Goal: Task Accomplishment & Management: Use online tool/utility

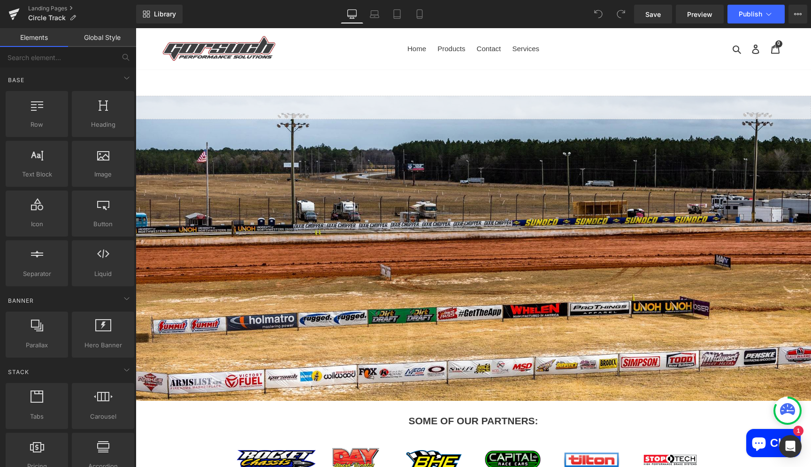
click at [350, 223] on div at bounding box center [473, 248] width 675 height 305
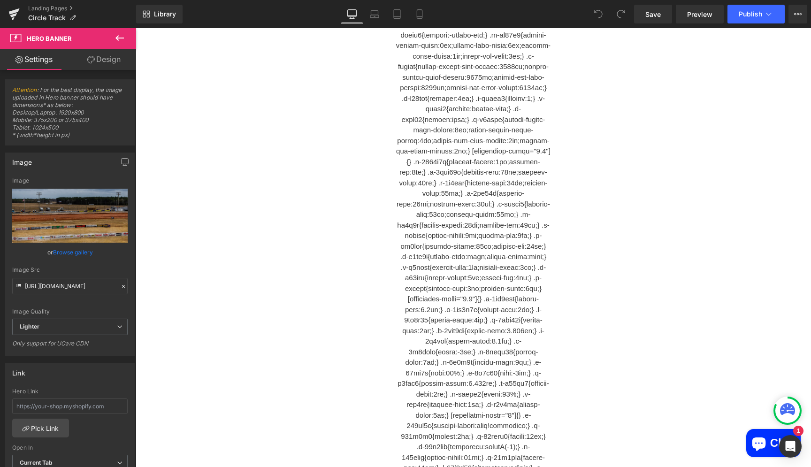
click at [121, 40] on icon at bounding box center [119, 37] width 11 height 11
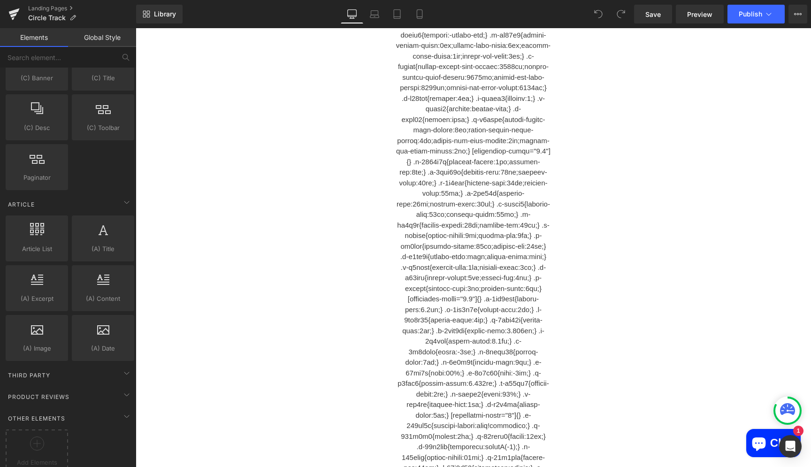
scroll to position [1662, 0]
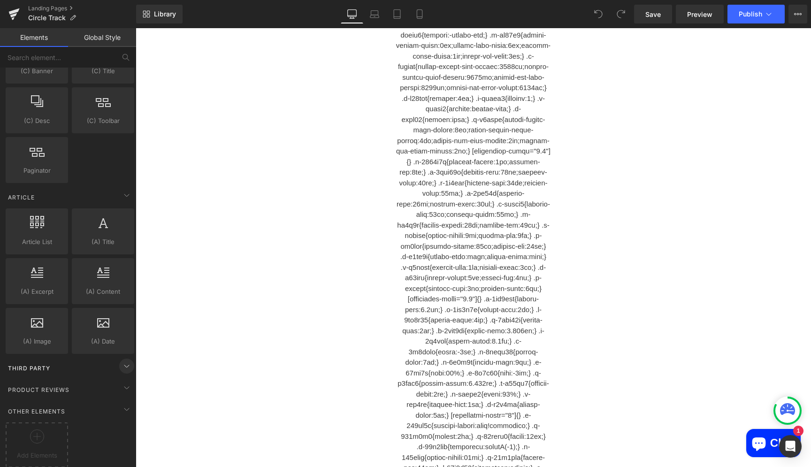
click at [125, 363] on icon at bounding box center [126, 365] width 11 height 11
click at [125, 366] on icon at bounding box center [126, 365] width 11 height 11
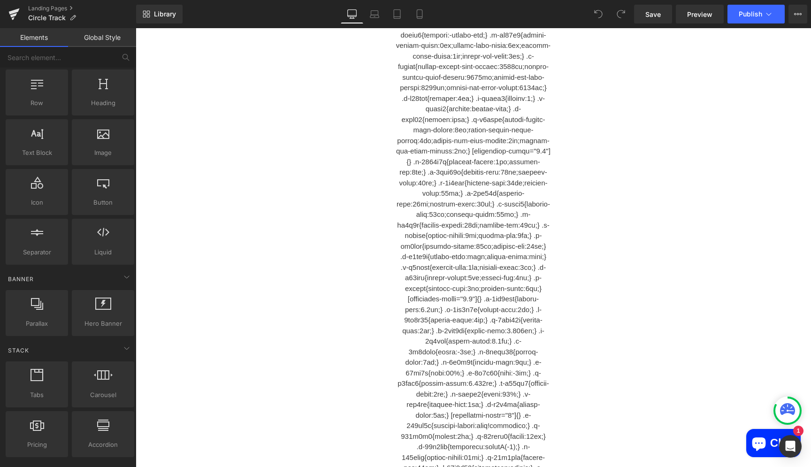
scroll to position [0, 0]
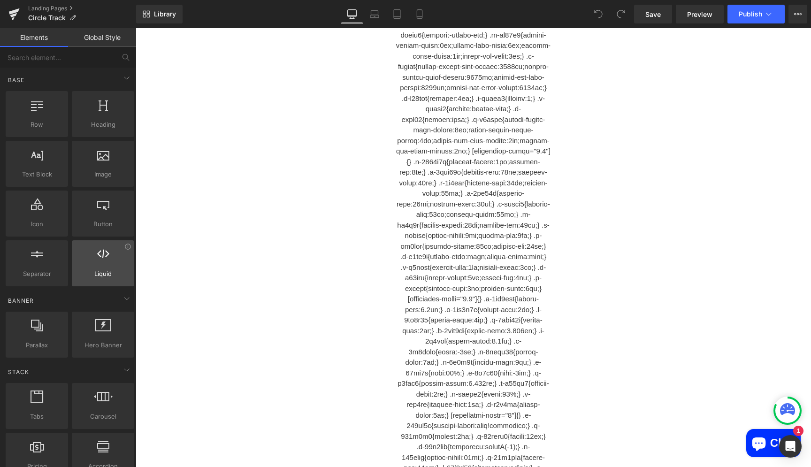
click at [100, 270] on span "Liquid" at bounding box center [103, 274] width 57 height 10
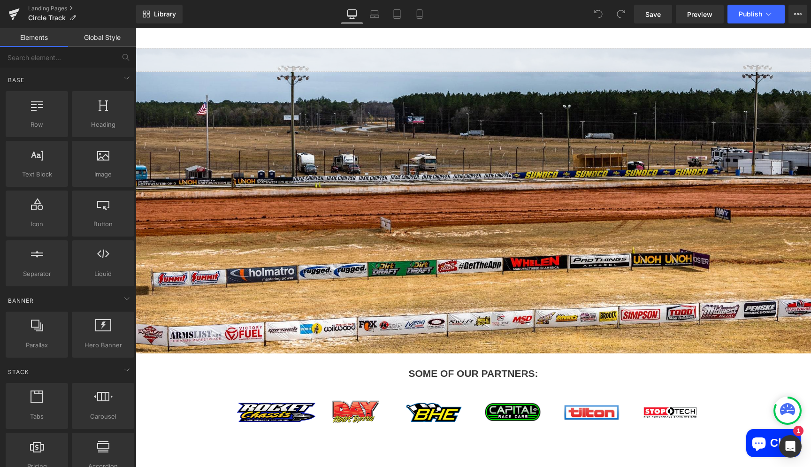
scroll to position [46, 0]
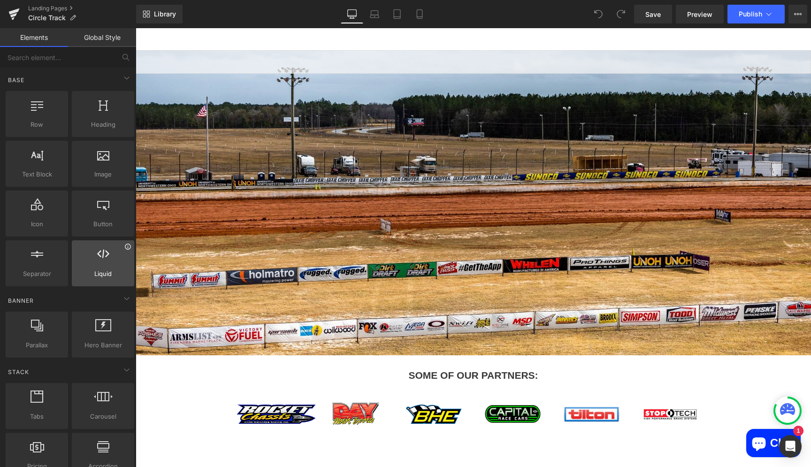
click at [130, 246] on icon at bounding box center [127, 246] width 7 height 7
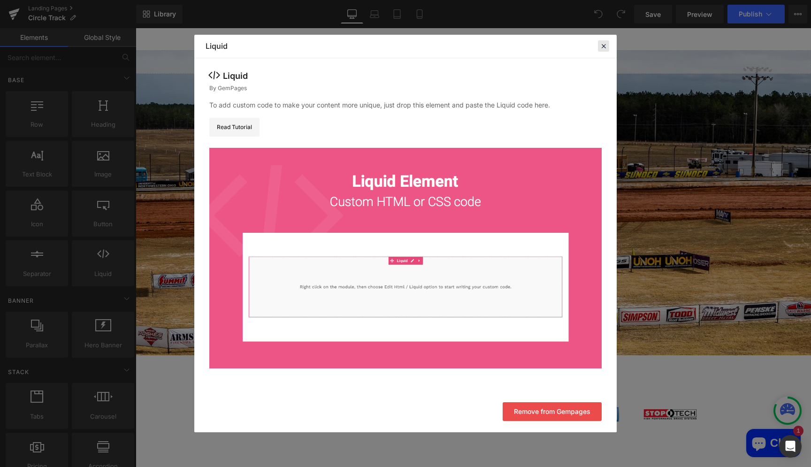
click at [605, 47] on icon at bounding box center [603, 46] width 8 height 8
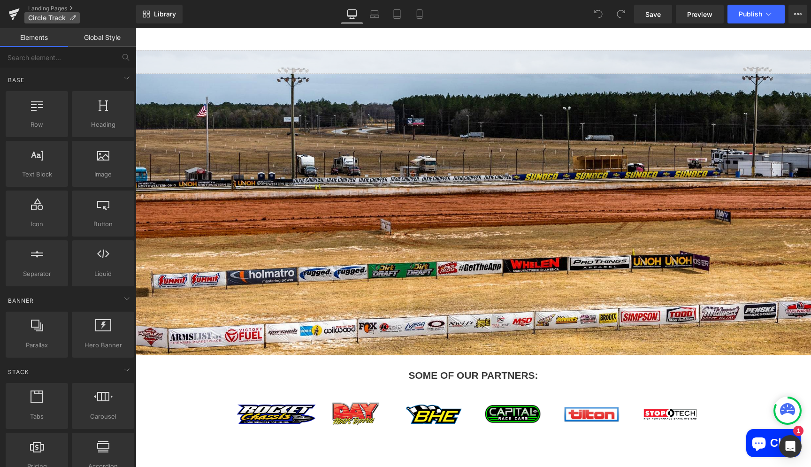
click at [71, 20] on icon at bounding box center [72, 18] width 7 height 7
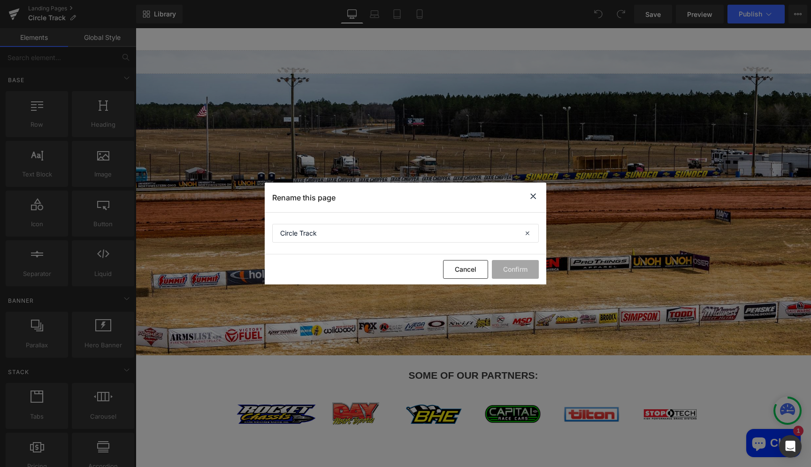
click at [532, 197] on icon at bounding box center [532, 197] width 11 height 12
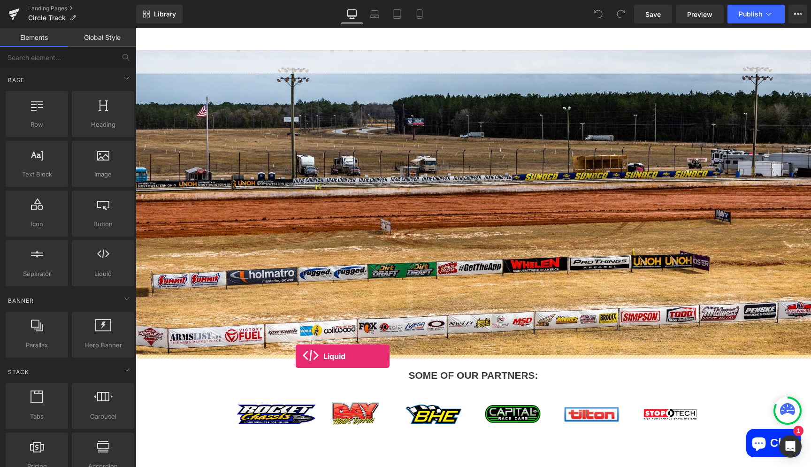
drag, startPoint x: 236, startPoint y: 293, endPoint x: 296, endPoint y: 356, distance: 87.3
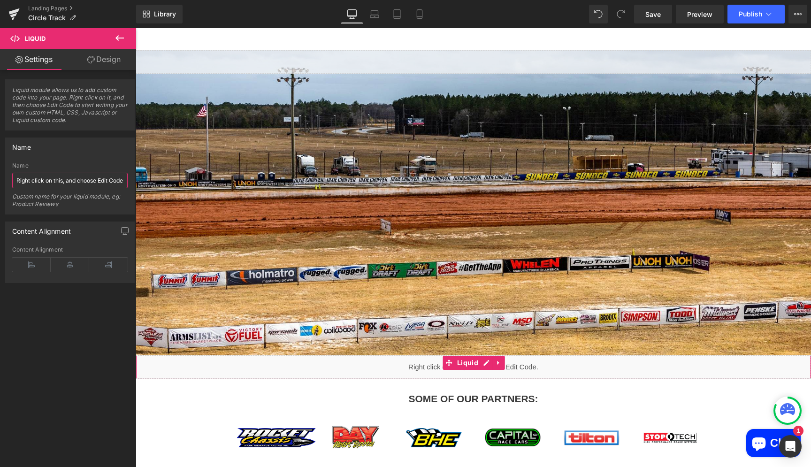
click at [81, 182] on input "Right click on this, and choose Edit Code." at bounding box center [69, 180] width 115 height 15
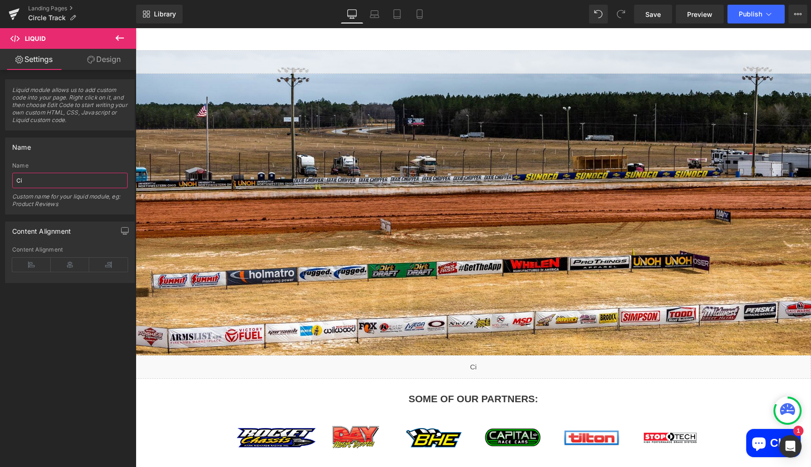
type input "C"
type input "Convermax YMM - Circle Track"
click at [77, 239] on div "Content Alignment" at bounding box center [70, 231] width 129 height 18
click at [71, 264] on icon at bounding box center [70, 265] width 38 height 14
click at [107, 61] on link "Design" at bounding box center [104, 59] width 68 height 21
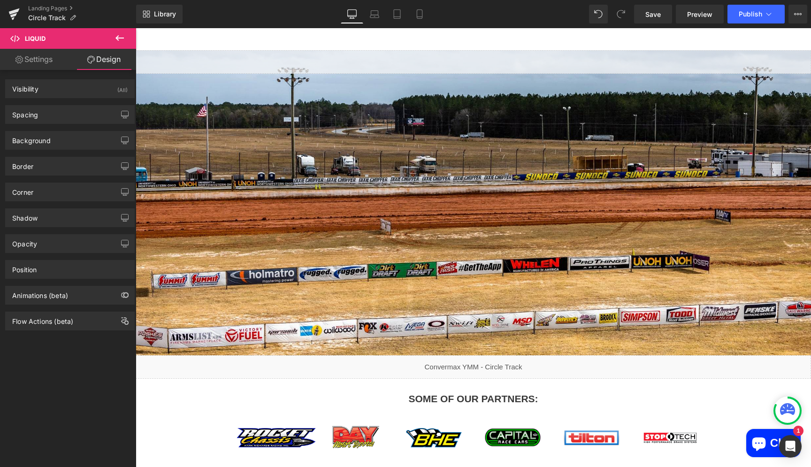
click at [52, 60] on link "Settings" at bounding box center [34, 59] width 68 height 21
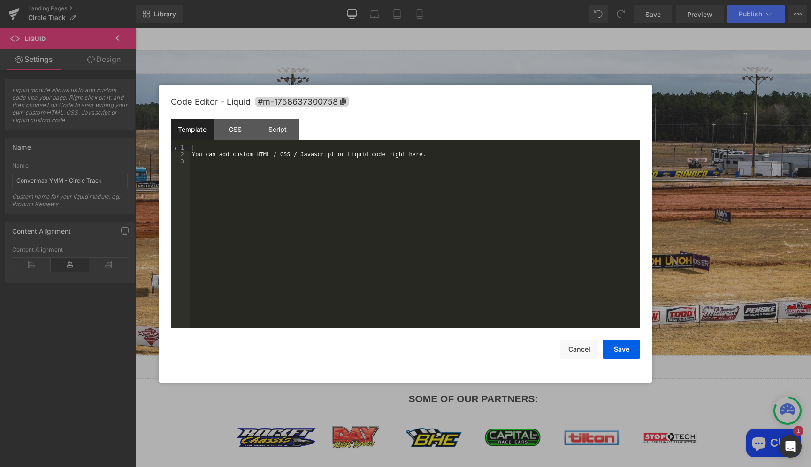
click at [344, 180] on div "You can add custom HTML / CSS / Javascript or Liquid code right here." at bounding box center [415, 244] width 450 height 198
click at [332, 155] on div "You can add custom HTML / CSS / Javascript or Liquid code right here." at bounding box center [415, 244] width 450 height 198
click at [344, 153] on div "You can add custom HTML / CSS / Javascript or Liquid code right here." at bounding box center [415, 244] width 450 height 198
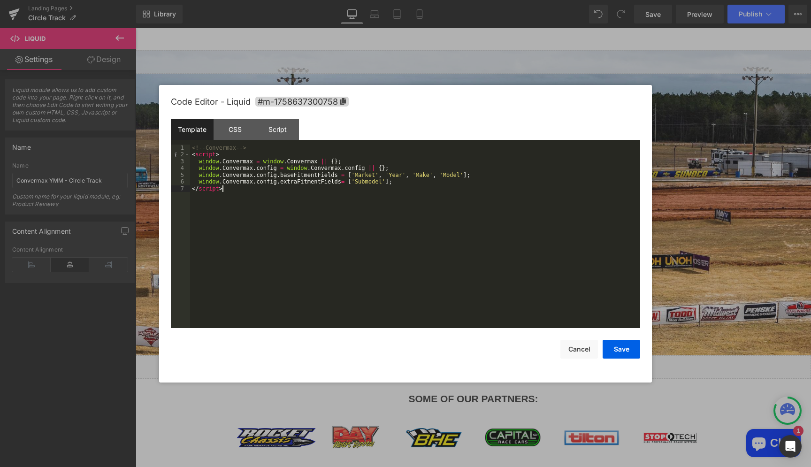
click at [387, 172] on div "<!-- Convermax --> < script > window . Convermax = window . Convermax || { } ; …" at bounding box center [415, 244] width 450 height 198
click at [410, 173] on div "<!-- Convermax --> < script > window . Convermax = window . Convermax || { } ; …" at bounding box center [415, 244] width 450 height 198
click at [395, 206] on div "<!-- Convermax --> < script > window . Convermax = window . Convermax || { } ; …" at bounding box center [415, 244] width 450 height 198
click at [375, 199] on div "<!-- Convermax --> < script > window . Convermax = window . Convermax || { } ; …" at bounding box center [415, 244] width 450 height 198
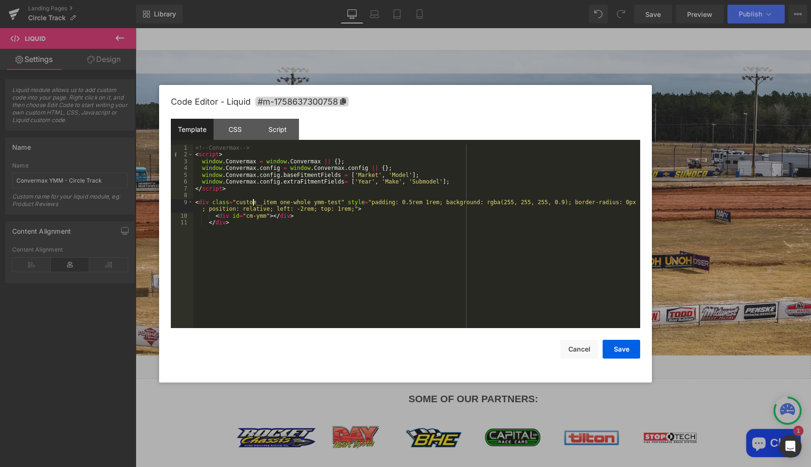
click at [254, 204] on div "<!-- Convermax --> < script > window . Convermax = window . Convermax || { } ; …" at bounding box center [416, 244] width 447 height 198
click at [338, 202] on div "<!-- Convermax --> < script > window . Convermax = window . Convermax || { } ; …" at bounding box center [416, 244] width 447 height 198
click at [212, 224] on div "<!-- Convermax --> < script > window . Convermax = window . Convermax || { } ; …" at bounding box center [416, 244] width 447 height 198
click at [627, 351] on button "Save" at bounding box center [622, 349] width 38 height 19
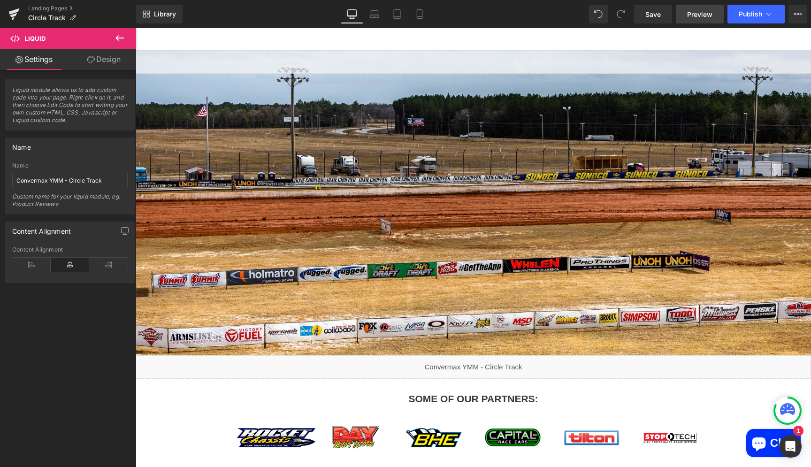
click at [695, 15] on span "Preview" at bounding box center [699, 14] width 25 height 10
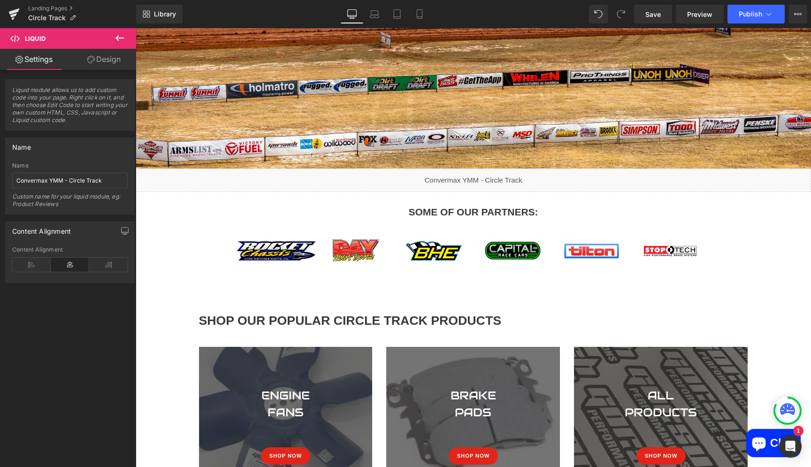
scroll to position [244, 0]
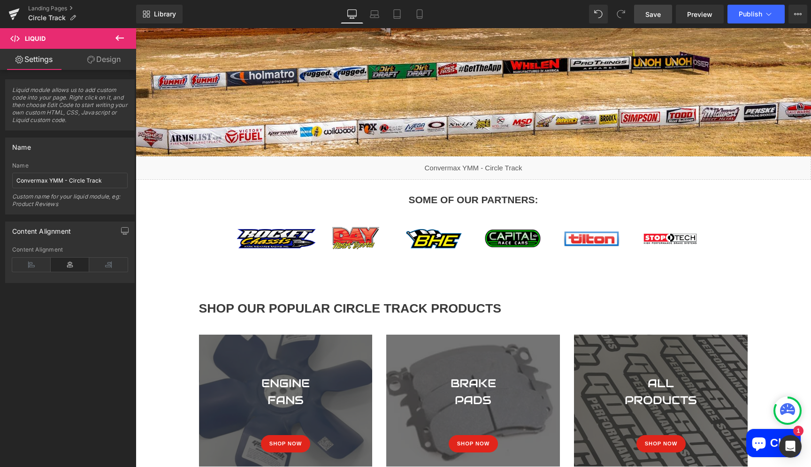
click at [658, 10] on span "Save" at bounding box center [652, 14] width 15 height 10
click at [693, 17] on span "Preview" at bounding box center [699, 14] width 25 height 10
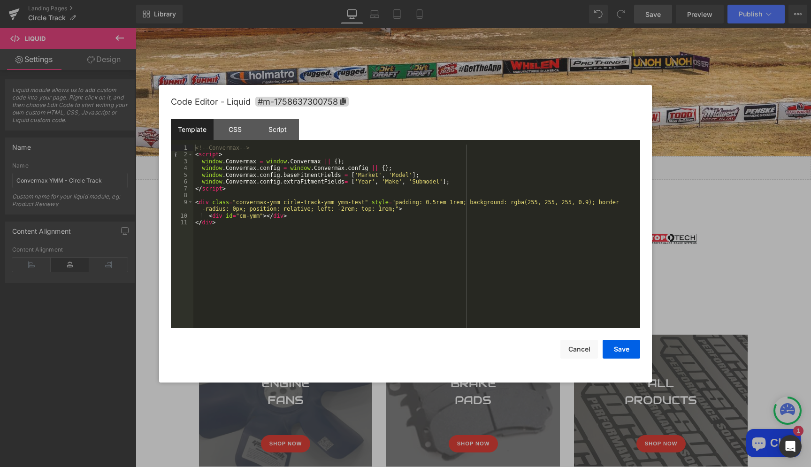
click at [351, 183] on div "<!-- Convermax --> < script > window . Convermax = window . Convermax || { } ; …" at bounding box center [416, 244] width 447 height 198
click at [357, 183] on div "<!-- Convermax --> < script > window . Convermax = window . Convermax || { } ; …" at bounding box center [416, 244] width 447 height 198
click at [619, 348] on button "Save" at bounding box center [622, 349] width 38 height 19
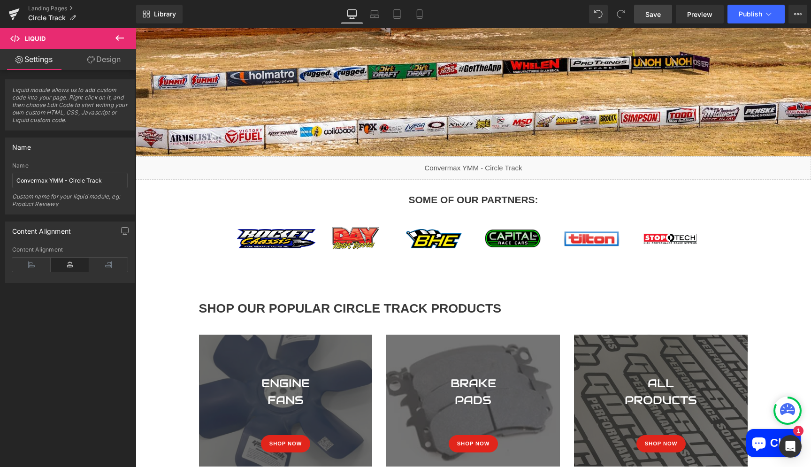
click at [655, 17] on span "Save" at bounding box center [652, 14] width 15 height 10
click at [713, 15] on link "Preview" at bounding box center [700, 14] width 48 height 19
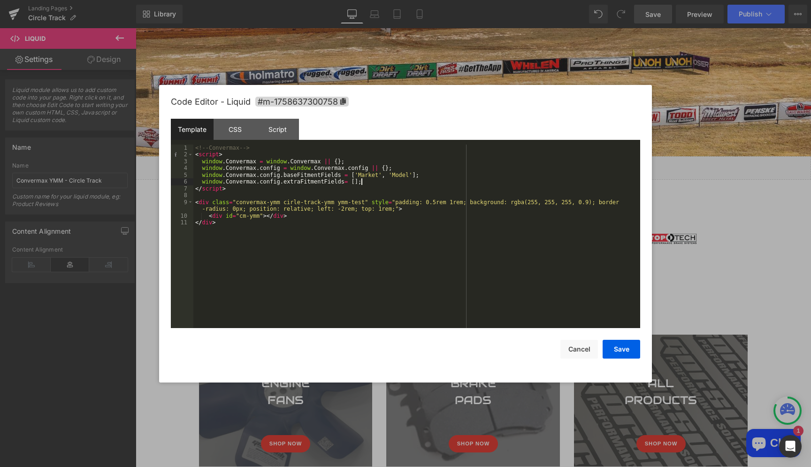
click at [381, 184] on div "<!-- Convermax --> < script > window . Convermax = window . Convermax || { } ; …" at bounding box center [416, 244] width 447 height 198
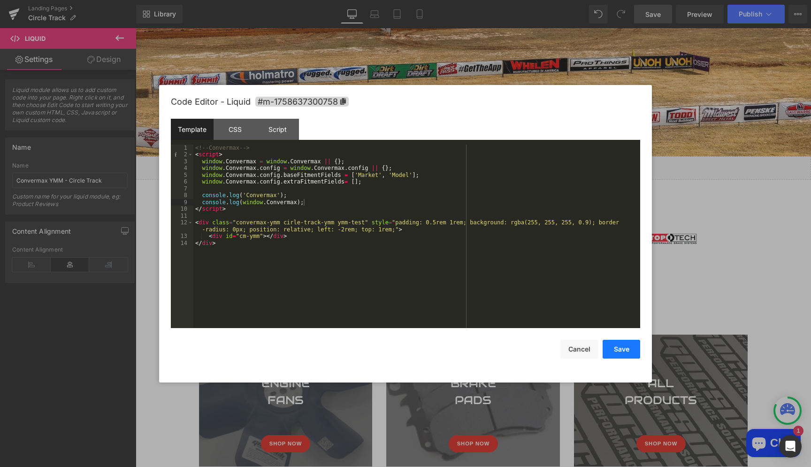
click at [619, 348] on button "Save" at bounding box center [622, 349] width 38 height 19
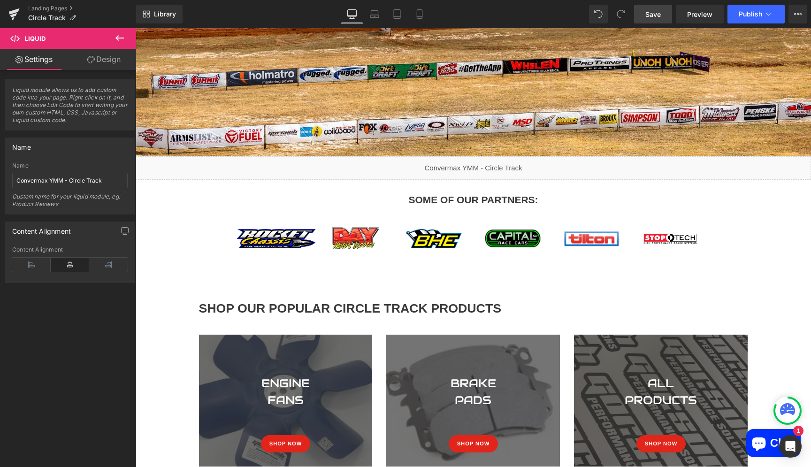
click at [648, 15] on span "Save" at bounding box center [652, 14] width 15 height 10
click at [707, 16] on span "Preview" at bounding box center [699, 14] width 25 height 10
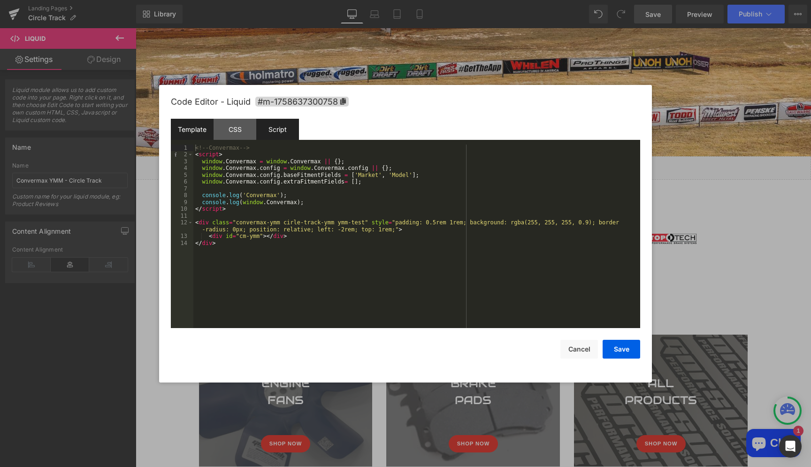
click at [282, 130] on div "Script" at bounding box center [277, 129] width 43 height 21
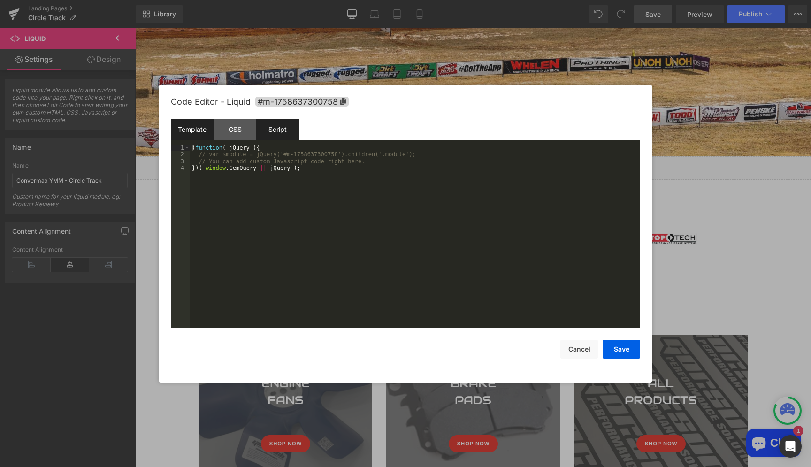
click at [197, 130] on div "Template" at bounding box center [192, 129] width 43 height 21
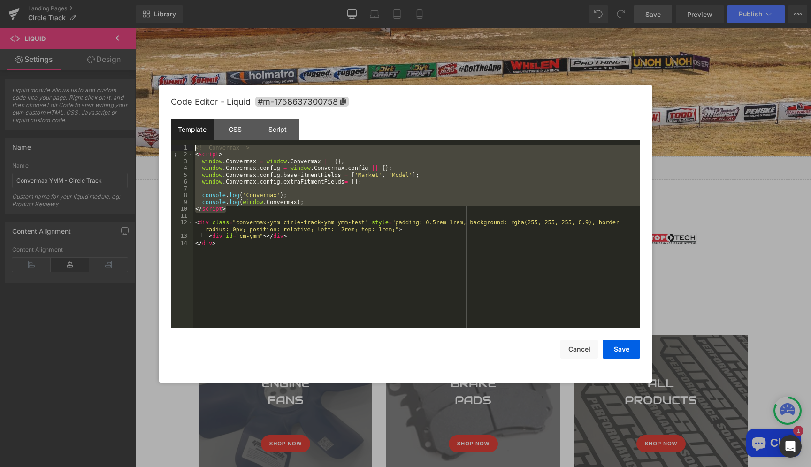
drag, startPoint x: 229, startPoint y: 211, endPoint x: 193, endPoint y: 150, distance: 71.1
click at [193, 150] on div "<!-- Convermax --> < script > window . Convermax = window . Convermax || { } ; …" at bounding box center [416, 237] width 447 height 184
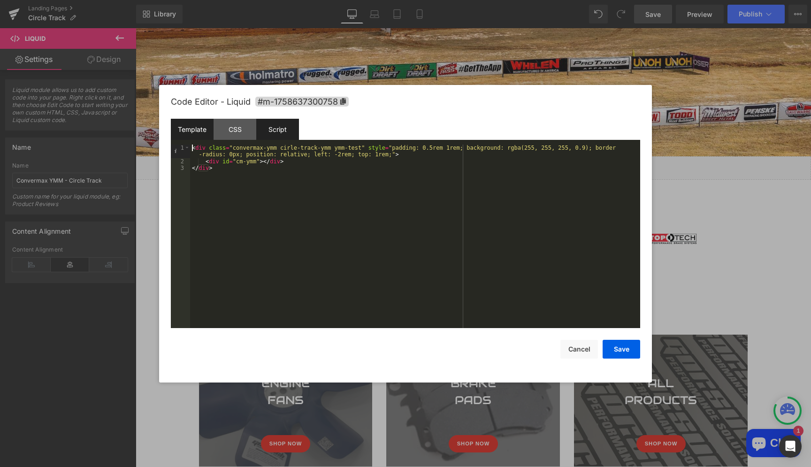
click at [278, 126] on div "Script" at bounding box center [277, 129] width 43 height 21
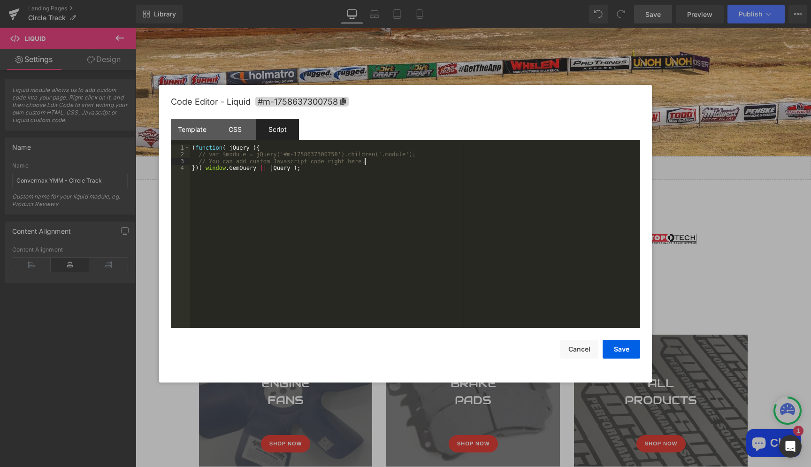
click at [375, 161] on div "( function ( jQuery ) { // var $module = jQuery('#m-1758637300758').children('.…" at bounding box center [415, 244] width 450 height 198
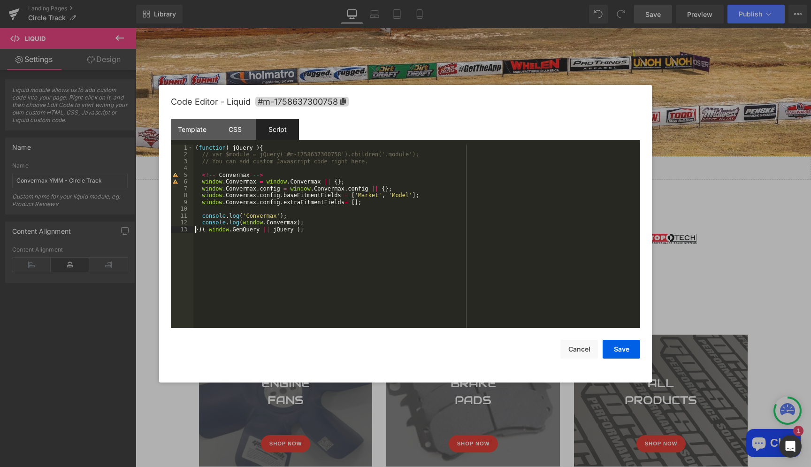
click at [217, 179] on div "( function ( jQuery ) { // var $module = jQuery('#m-1758637300758').children('.…" at bounding box center [416, 244] width 447 height 198
click at [621, 347] on button "Save" at bounding box center [622, 349] width 38 height 19
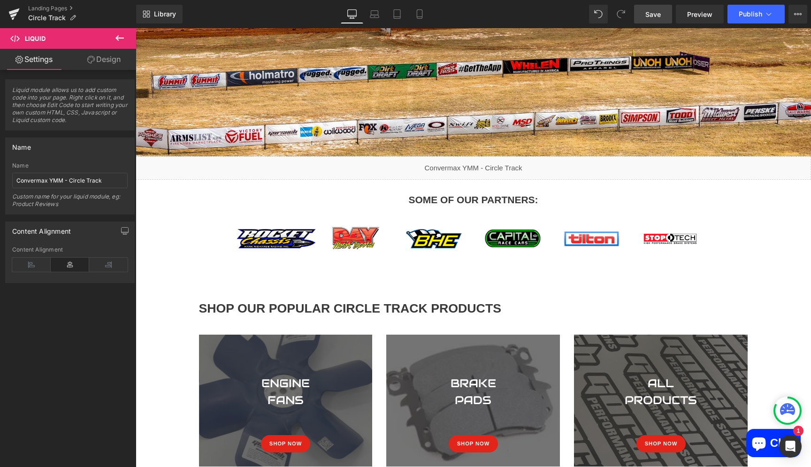
click at [653, 14] on span "Save" at bounding box center [652, 14] width 15 height 10
click at [700, 15] on span "Preview" at bounding box center [699, 14] width 25 height 10
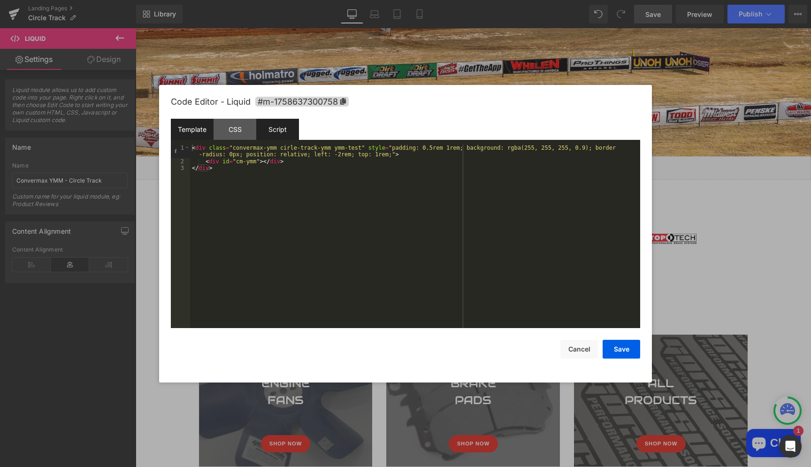
click at [270, 130] on div "Script" at bounding box center [277, 129] width 43 height 21
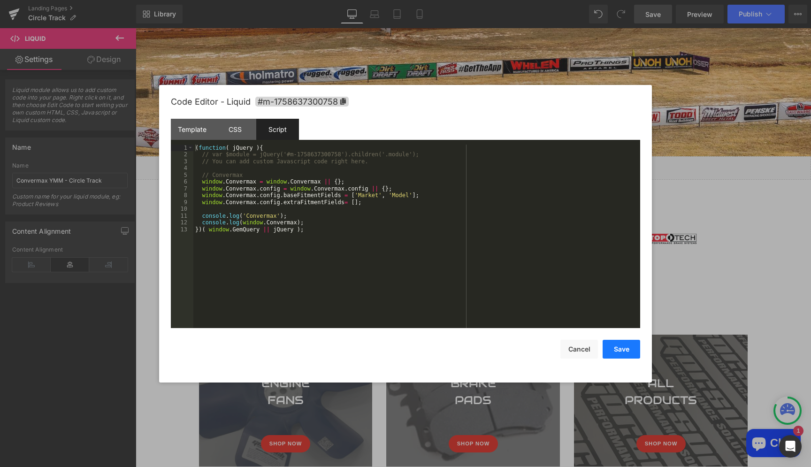
click at [619, 352] on button "Save" at bounding box center [622, 349] width 38 height 19
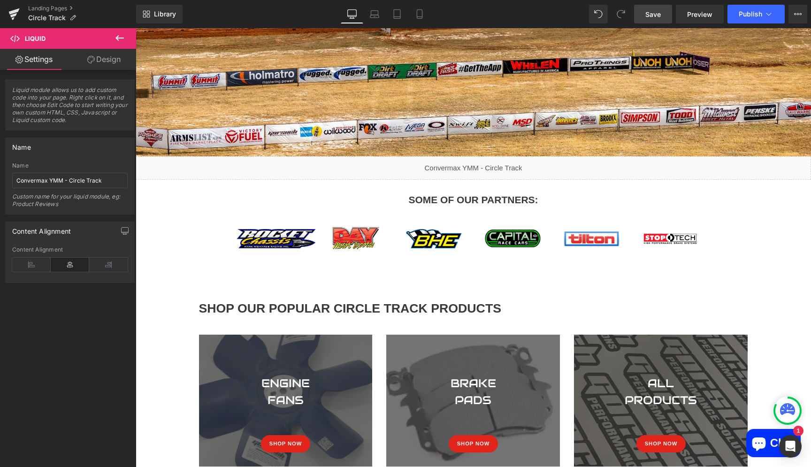
click at [651, 15] on span "Save" at bounding box center [652, 14] width 15 height 10
click at [695, 17] on span "Preview" at bounding box center [699, 14] width 25 height 10
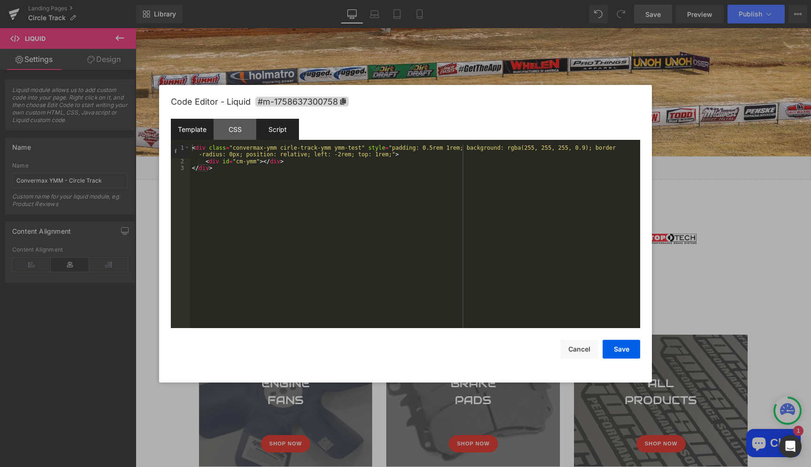
click at [281, 126] on div "Script" at bounding box center [277, 129] width 43 height 21
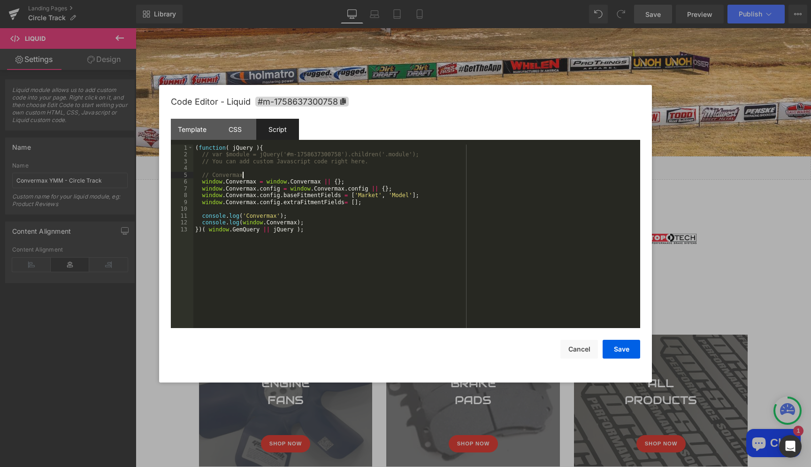
click at [303, 173] on div "( function ( jQuery ) { // var $module = jQuery('#m-1758637300758').children('.…" at bounding box center [416, 244] width 447 height 198
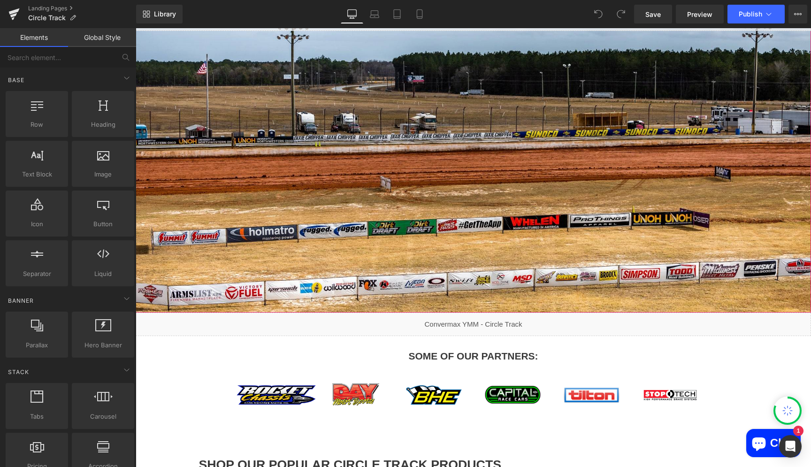
scroll to position [94, 0]
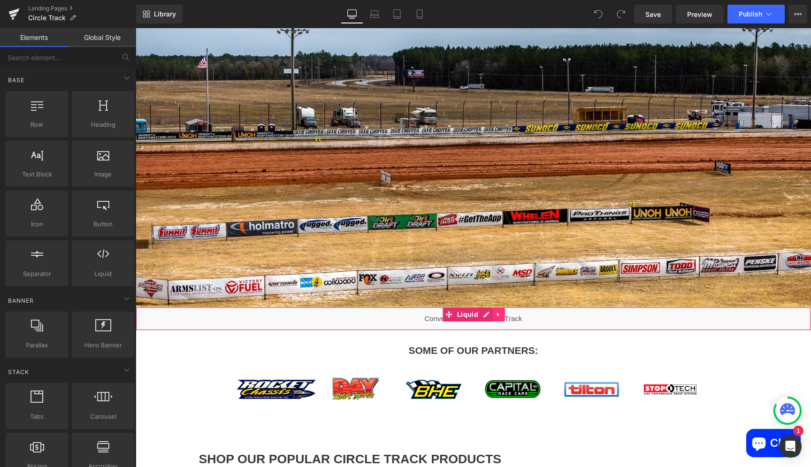
click at [499, 313] on icon at bounding box center [499, 314] width 7 height 7
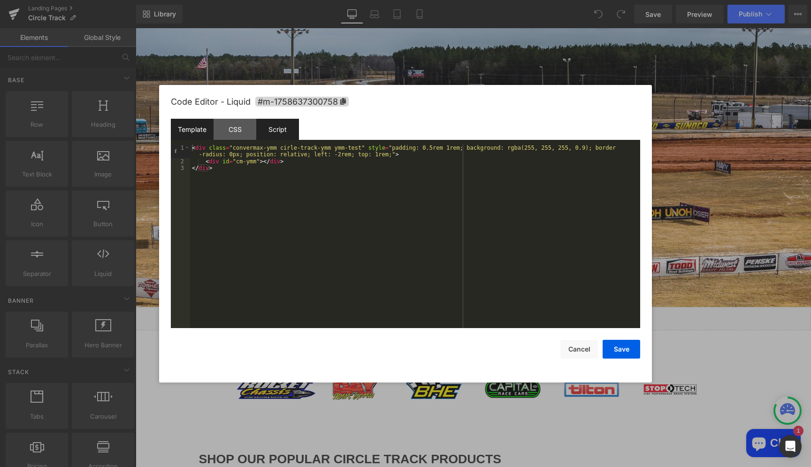
click at [280, 131] on div "Script" at bounding box center [277, 129] width 43 height 21
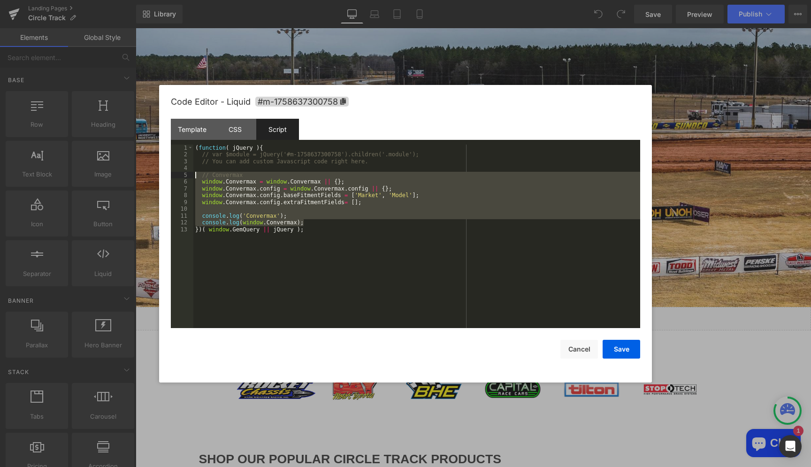
drag, startPoint x: 305, startPoint y: 221, endPoint x: 188, endPoint y: 178, distance: 124.6
click at [193, 178] on div "( function ( jQuery ) { // var $module = jQuery('#m-1758637300758').children('.…" at bounding box center [416, 237] width 447 height 184
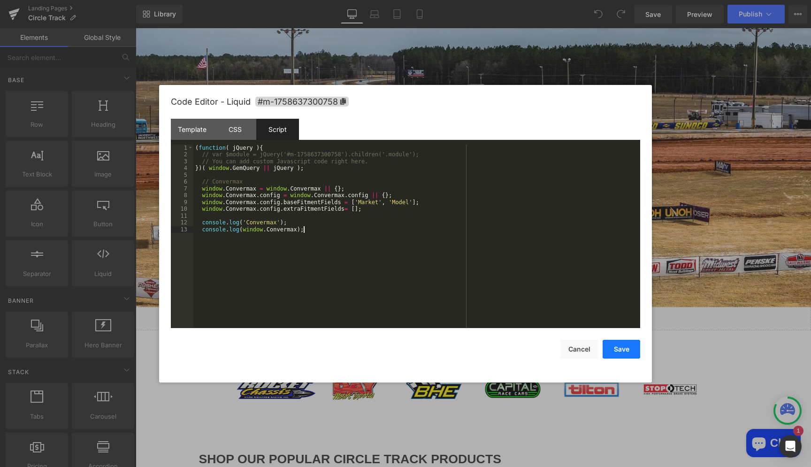
click at [622, 354] on button "Save" at bounding box center [622, 349] width 38 height 19
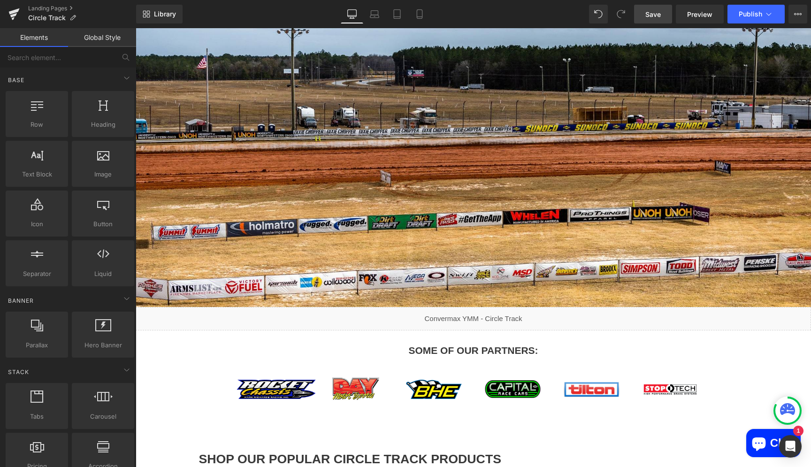
click at [657, 16] on span "Save" at bounding box center [652, 14] width 15 height 10
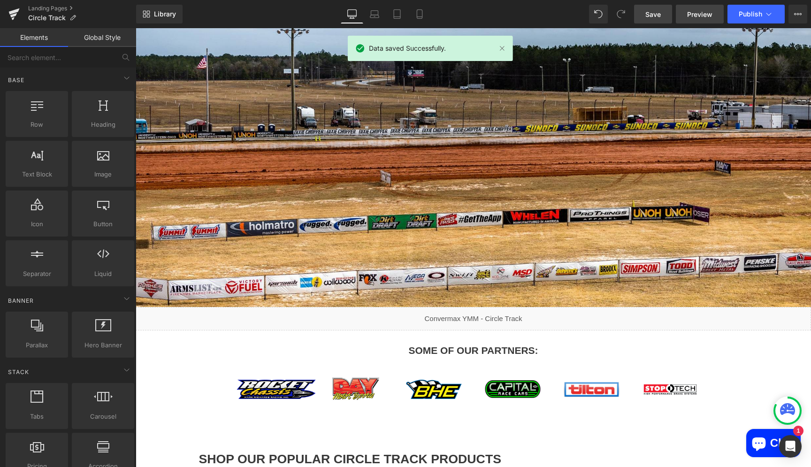
click at [697, 17] on span "Preview" at bounding box center [699, 14] width 25 height 10
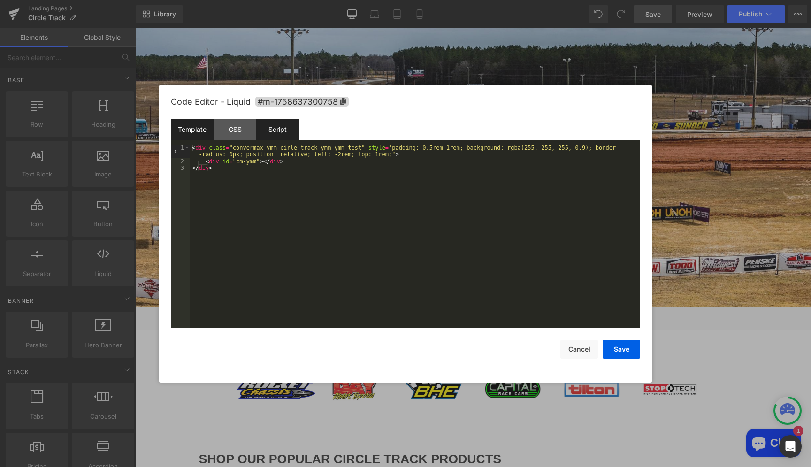
click at [289, 138] on div "Script" at bounding box center [277, 129] width 43 height 21
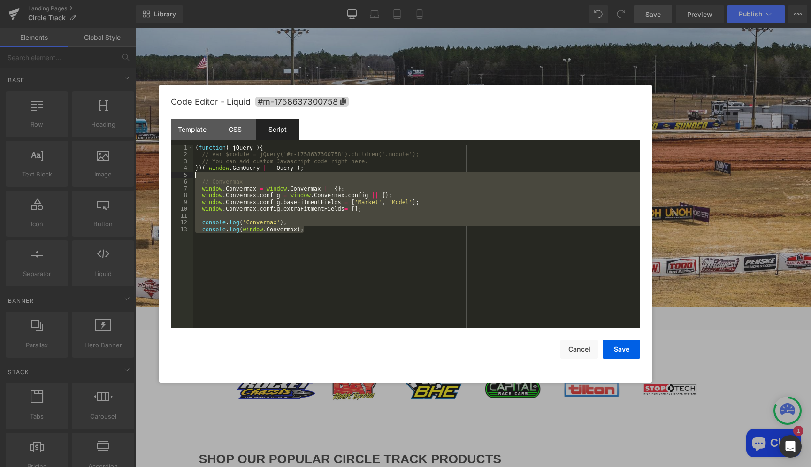
drag, startPoint x: 313, startPoint y: 230, endPoint x: 183, endPoint y: 178, distance: 139.3
click at [193, 178] on div "( function ( jQuery ) { // var $module = jQuery('#m-1758637300758').children('.…" at bounding box center [416, 237] width 447 height 184
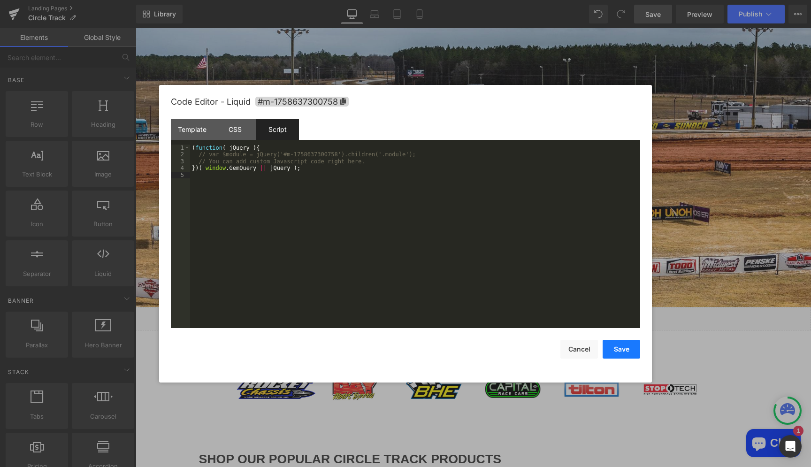
click at [621, 345] on button "Save" at bounding box center [622, 349] width 38 height 19
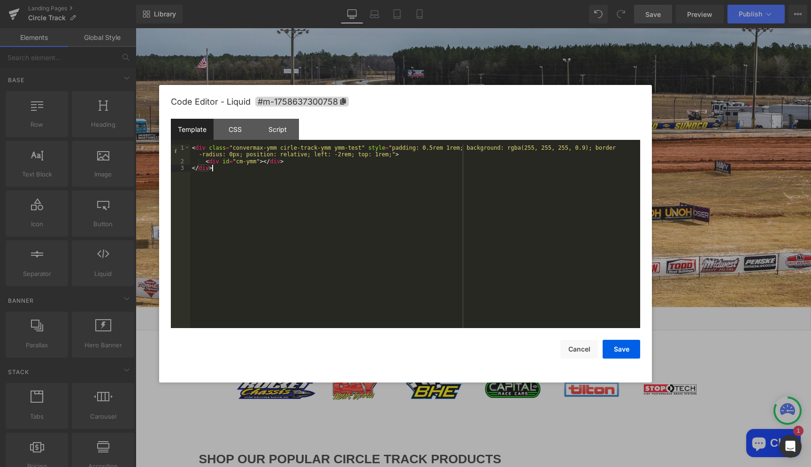
click at [276, 183] on div "< div class = "convermax-ymm cirle-track-ymm ymm-test" style = "padding: 0.5rem…" at bounding box center [415, 247] width 450 height 204
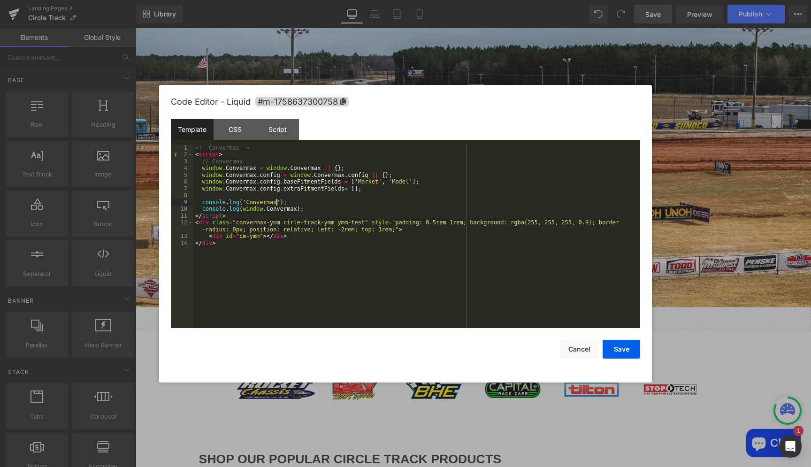
click at [275, 202] on div "<!-- Convermax --> < script > // Convermax window . Convermax = window . Conver…" at bounding box center [416, 244] width 447 height 198
click at [614, 346] on button "Save" at bounding box center [622, 349] width 38 height 19
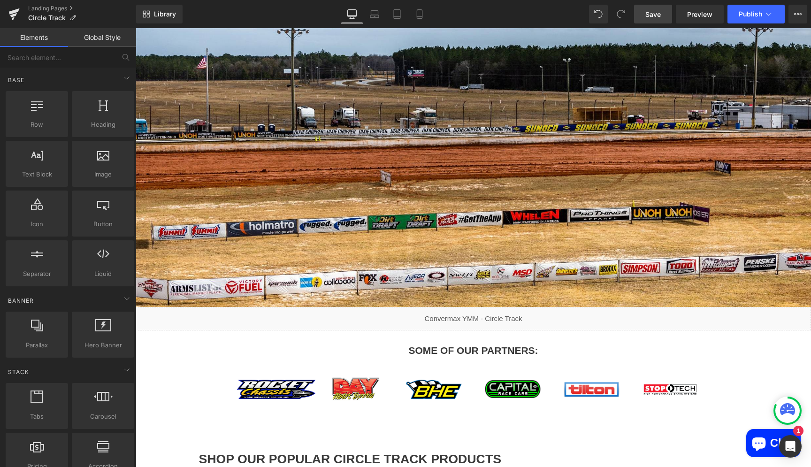
click at [655, 14] on span "Save" at bounding box center [652, 14] width 15 height 10
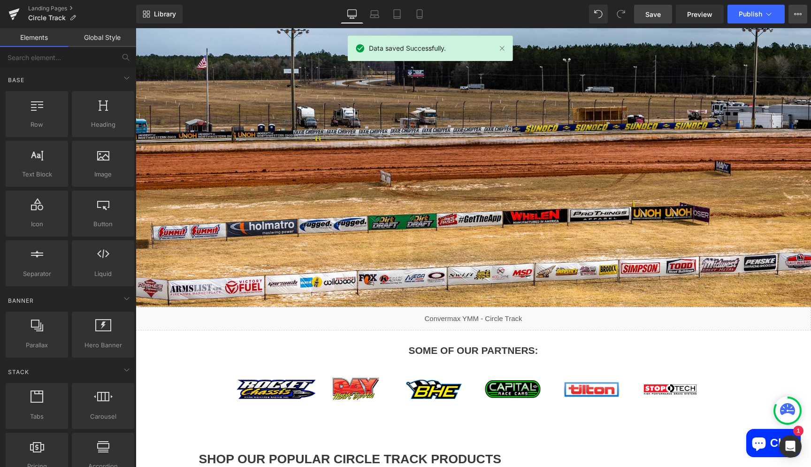
click at [798, 15] on icon at bounding box center [798, 14] width 2 height 2
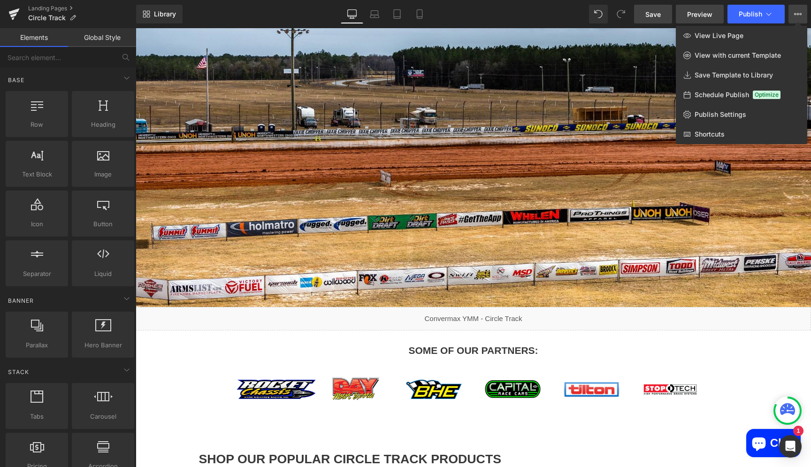
click at [703, 16] on span "Preview" at bounding box center [699, 14] width 25 height 10
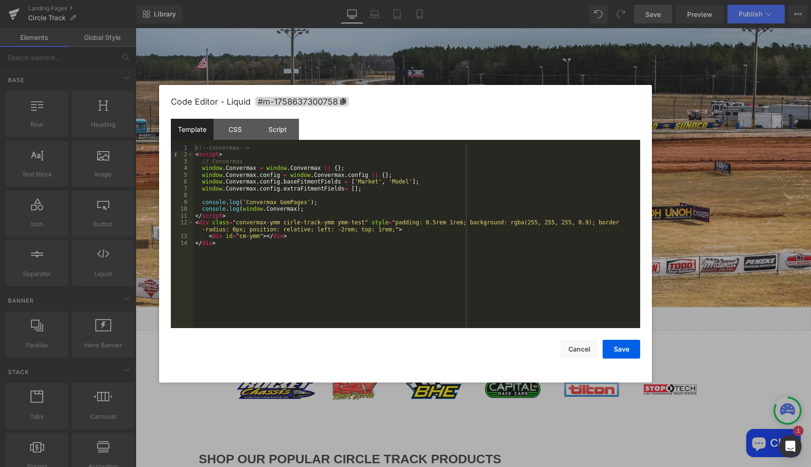
click at [297, 211] on div "<!-- Convermax --> < script > // Convermax window . Convermax = window . Conver…" at bounding box center [416, 244] width 447 height 198
click at [274, 200] on div "<!-- Convermax --> < script > // Convermax window . Convermax = window . Conver…" at bounding box center [416, 244] width 447 height 198
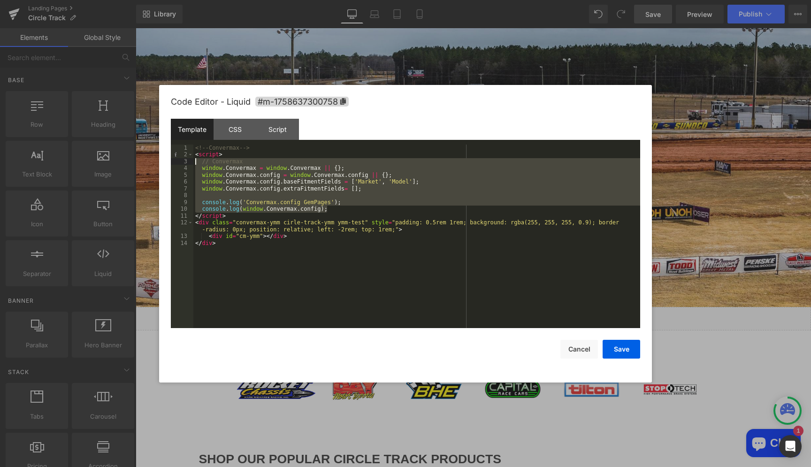
drag, startPoint x: 330, startPoint y: 208, endPoint x: 189, endPoint y: 164, distance: 148.4
click at [193, 164] on div "<!-- Convermax --> < script > // Convermax window . Convermax = window . Conver…" at bounding box center [416, 237] width 447 height 184
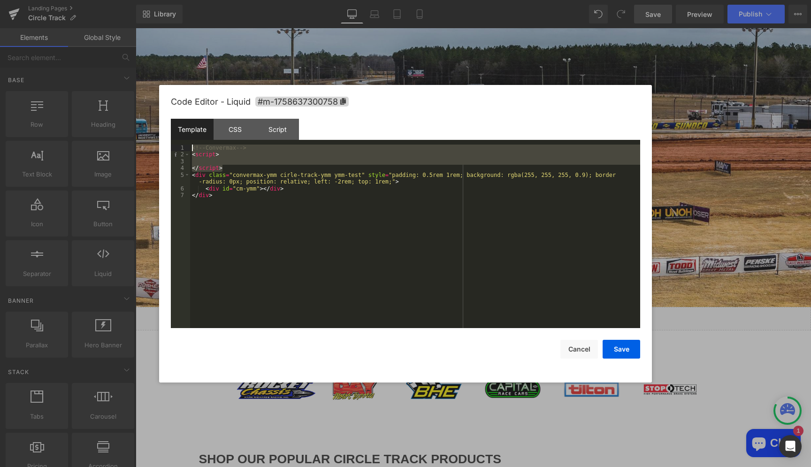
drag, startPoint x: 227, startPoint y: 168, endPoint x: 192, endPoint y: 149, distance: 39.3
click at [192, 149] on div "<!-- Convermax --> < script > </ script > < div class = "convermax-ymm cirle-tr…" at bounding box center [415, 244] width 450 height 198
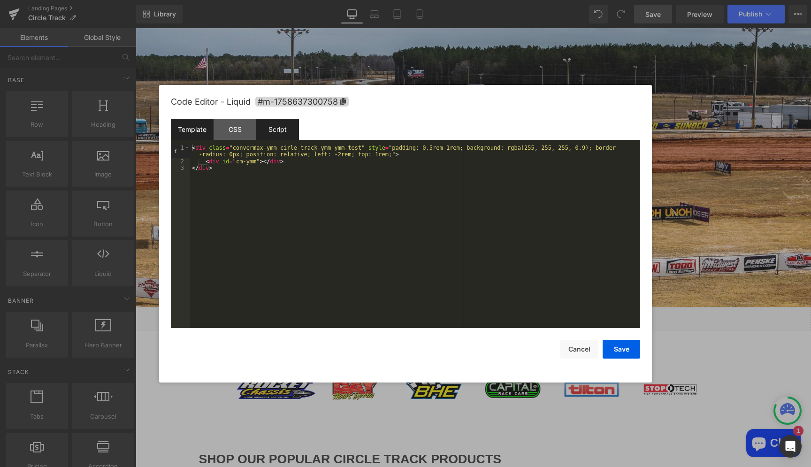
click at [275, 130] on div "Script" at bounding box center [277, 129] width 43 height 21
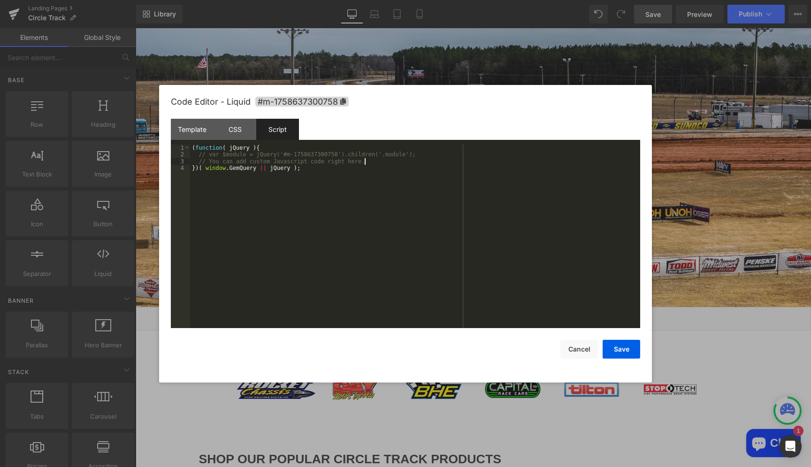
click at [365, 163] on div "( function ( jQuery ) { // var $module = jQuery('#m-1758637300758').children('.…" at bounding box center [415, 244] width 450 height 198
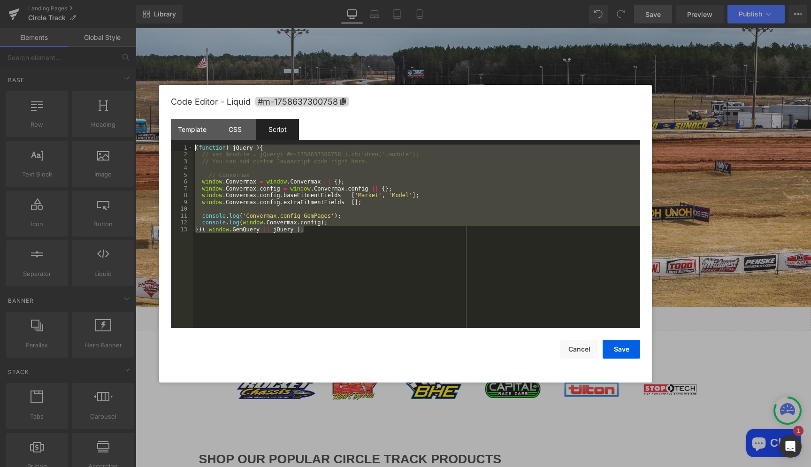
drag, startPoint x: 305, startPoint y: 229, endPoint x: 195, endPoint y: 149, distance: 136.1
click at [195, 149] on div "( function ( jQuery ) { // var $module = jQuery('#m-1758637300758').children('.…" at bounding box center [416, 244] width 447 height 198
click at [619, 352] on button "Save" at bounding box center [622, 349] width 38 height 19
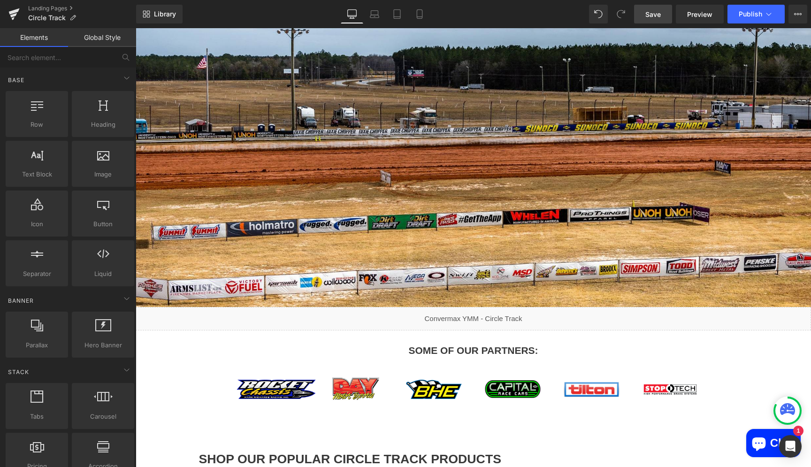
click at [652, 23] on link "Save" at bounding box center [653, 14] width 38 height 19
click at [691, 15] on span "Preview" at bounding box center [699, 14] width 25 height 10
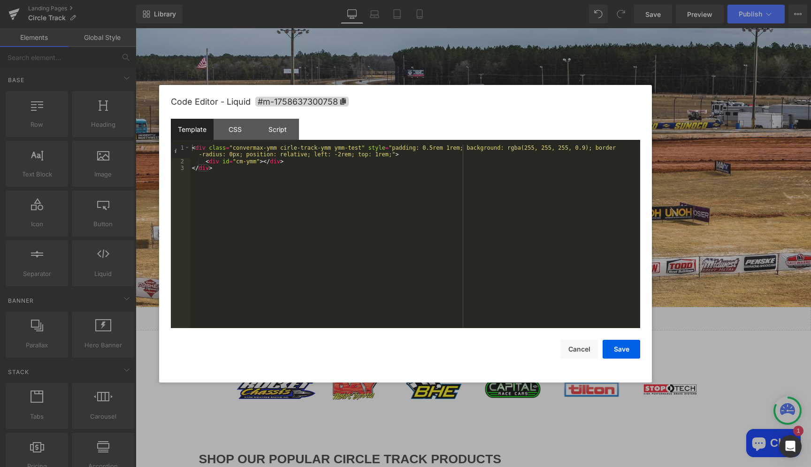
click at [256, 160] on div "< div class = "convermax-ymm cirle-track-ymm ymm-test" style = "padding: 0.5rem…" at bounding box center [415, 247] width 450 height 204
click at [622, 358] on button "Save" at bounding box center [622, 349] width 38 height 19
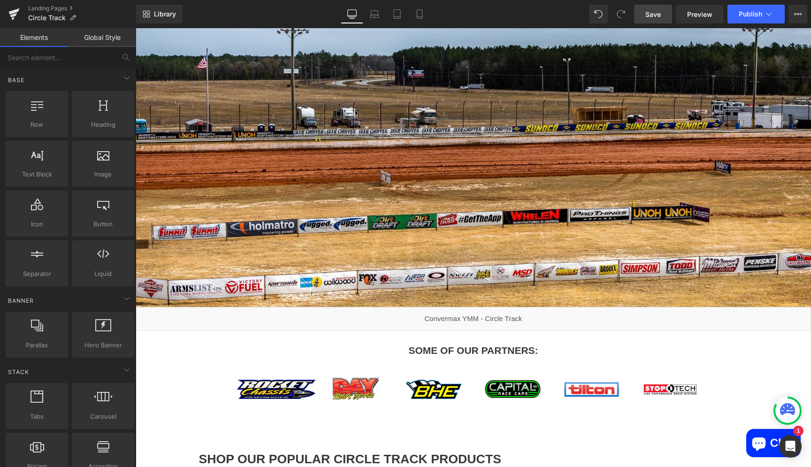
click at [654, 15] on span "Save" at bounding box center [652, 14] width 15 height 10
click at [701, 17] on span "Preview" at bounding box center [699, 14] width 25 height 10
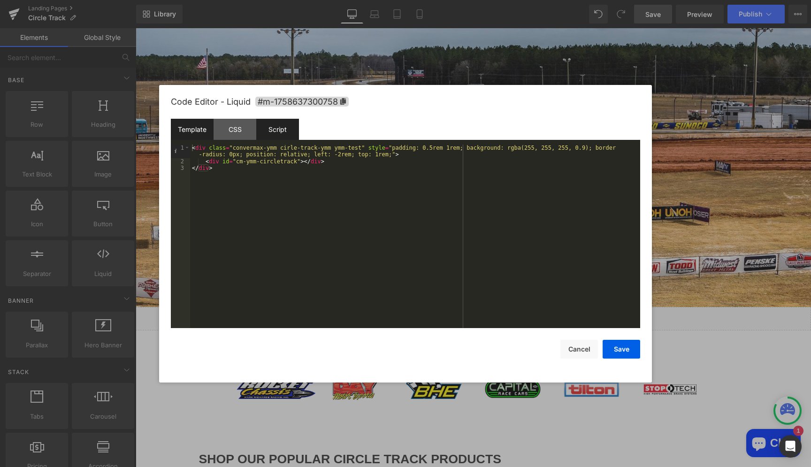
click at [283, 132] on div "Script" at bounding box center [277, 129] width 43 height 21
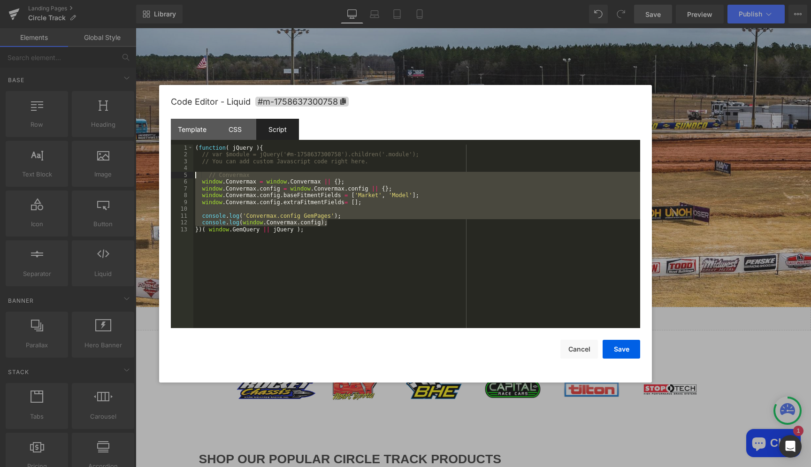
drag, startPoint x: 329, startPoint y: 223, endPoint x: 193, endPoint y: 177, distance: 143.7
click at [193, 177] on div "( function ( jQuery ) { // var $module = jQuery('#m-1758637300758').children('.…" at bounding box center [416, 237] width 447 height 184
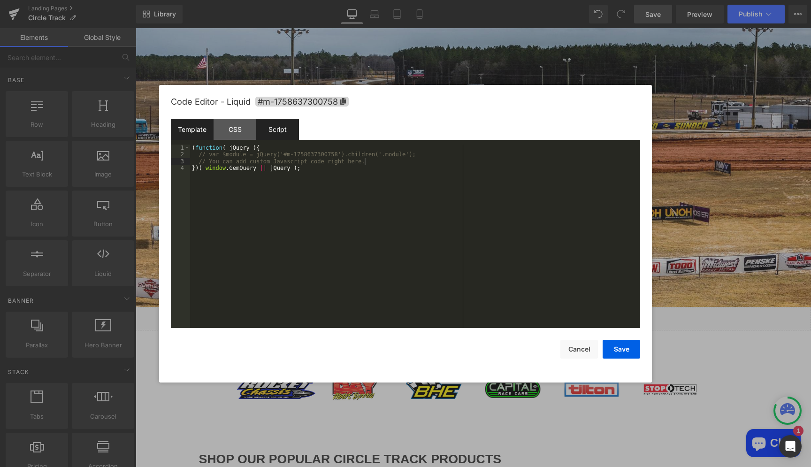
click at [190, 127] on div "Template" at bounding box center [192, 129] width 43 height 21
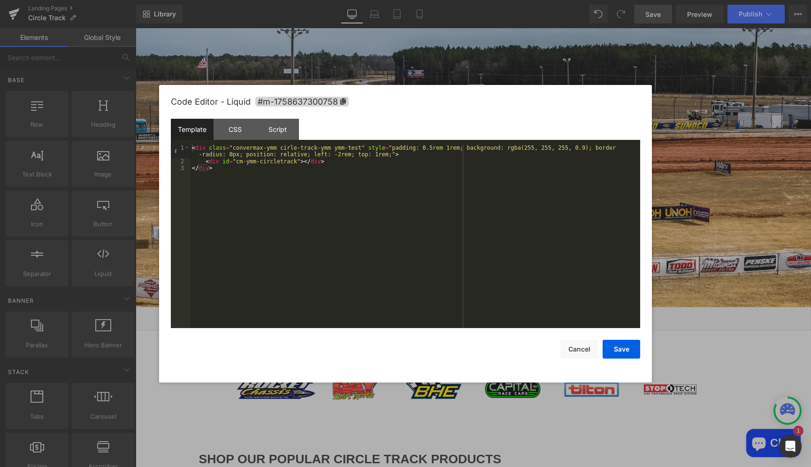
click at [271, 162] on div "< div class = "convermax-ymm cirle-track-ymm ymm-test" style = "padding: 0.5rem…" at bounding box center [415, 247] width 450 height 204
click at [616, 345] on button "Save" at bounding box center [622, 349] width 38 height 19
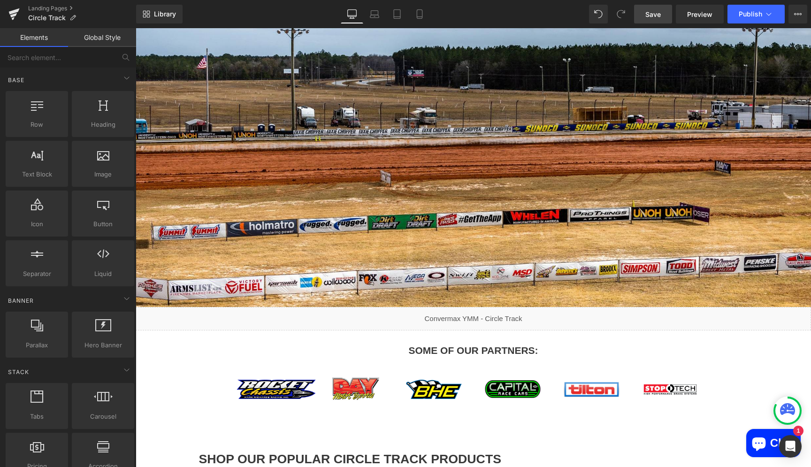
click at [649, 14] on span "Save" at bounding box center [652, 14] width 15 height 10
click at [702, 14] on span "Preview" at bounding box center [699, 14] width 25 height 10
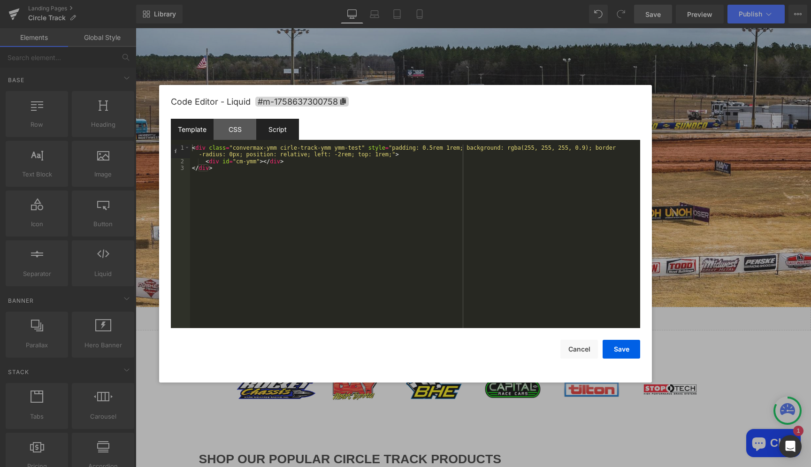
click at [272, 127] on div "Script" at bounding box center [277, 129] width 43 height 21
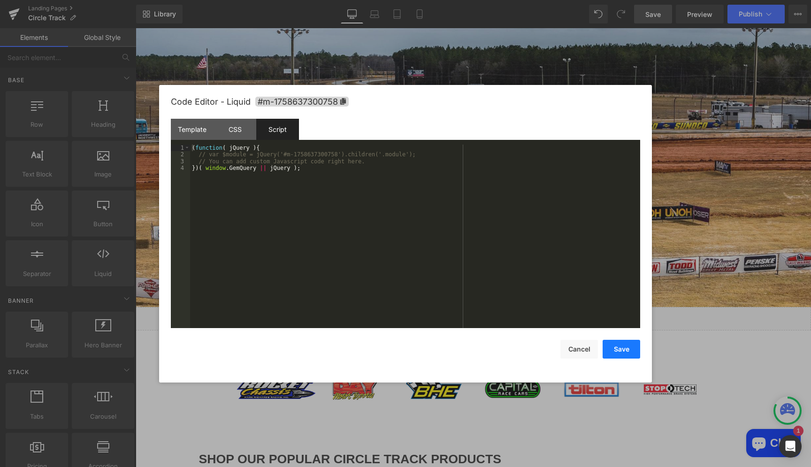
click at [621, 347] on button "Save" at bounding box center [622, 349] width 38 height 19
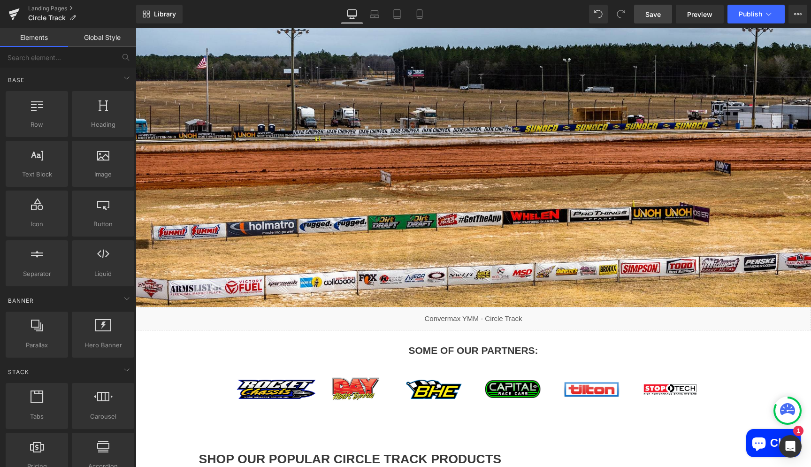
click at [655, 13] on span "Save" at bounding box center [652, 14] width 15 height 10
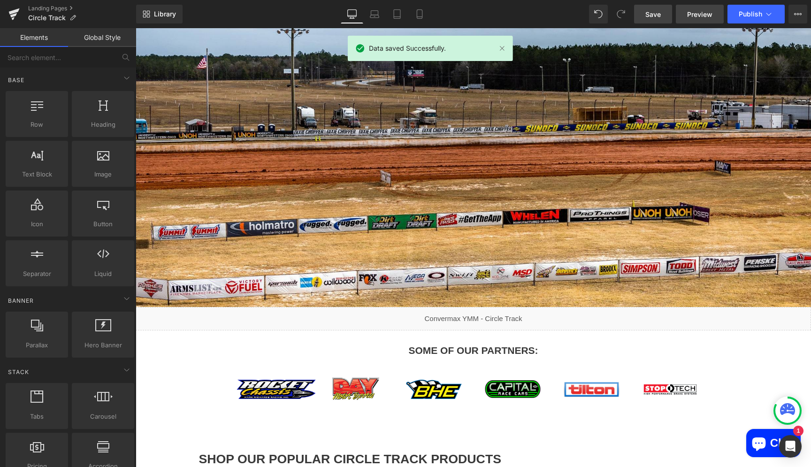
click at [685, 12] on link "Preview" at bounding box center [700, 14] width 48 height 19
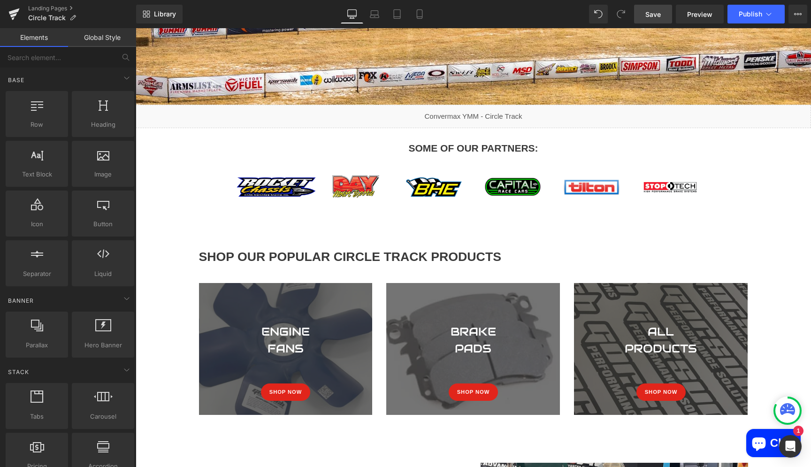
scroll to position [259, 0]
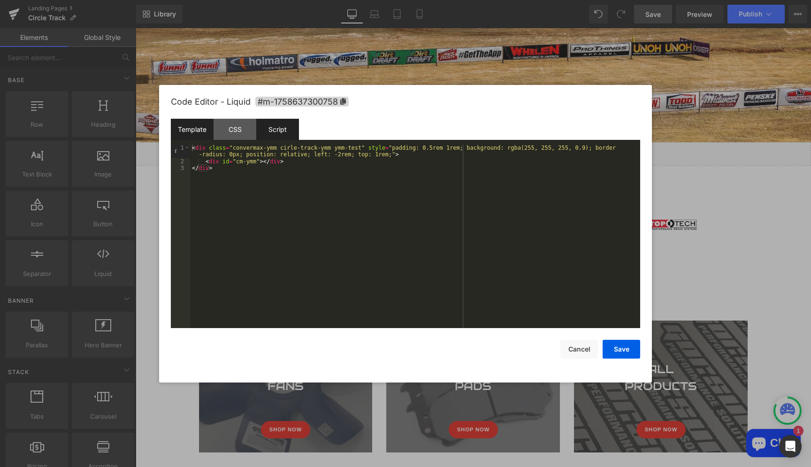
click at [276, 129] on div "Script" at bounding box center [277, 129] width 43 height 21
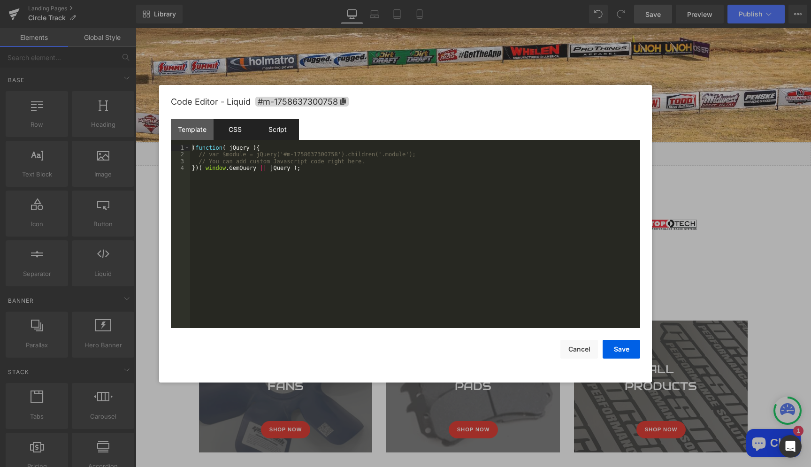
click at [245, 131] on div "CSS" at bounding box center [235, 129] width 43 height 21
click at [199, 127] on div "Template" at bounding box center [192, 129] width 43 height 21
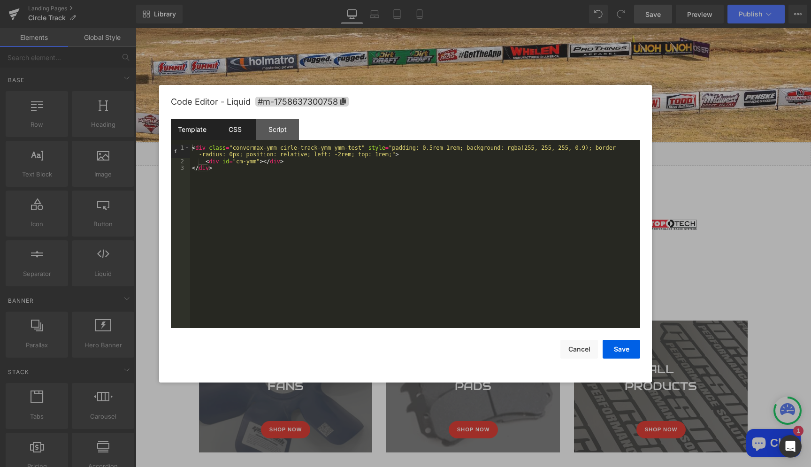
click at [233, 132] on div "CSS" at bounding box center [235, 129] width 43 height 21
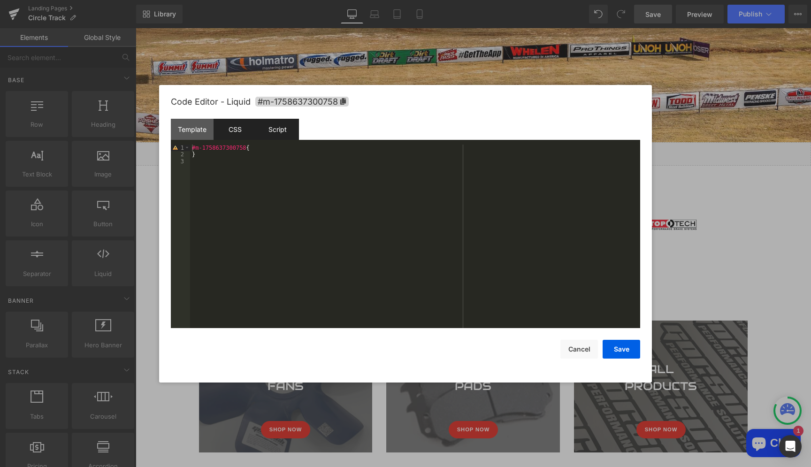
click at [266, 125] on div "Script" at bounding box center [277, 129] width 43 height 21
click at [193, 130] on div "Template" at bounding box center [192, 129] width 43 height 21
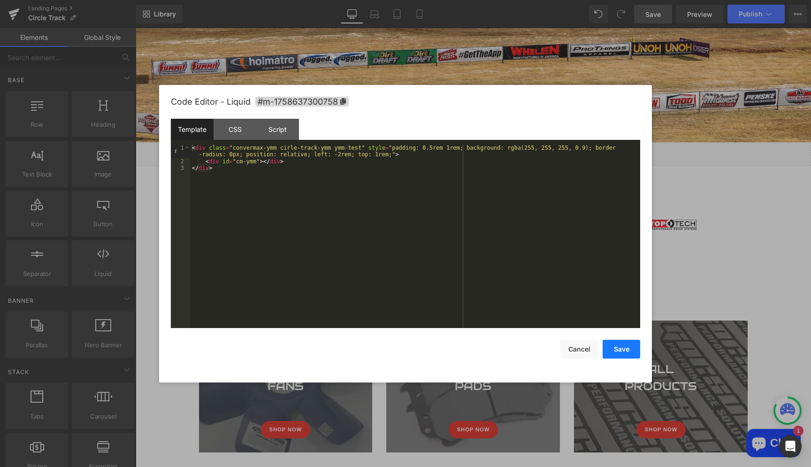
click at [616, 351] on button "Save" at bounding box center [622, 349] width 38 height 19
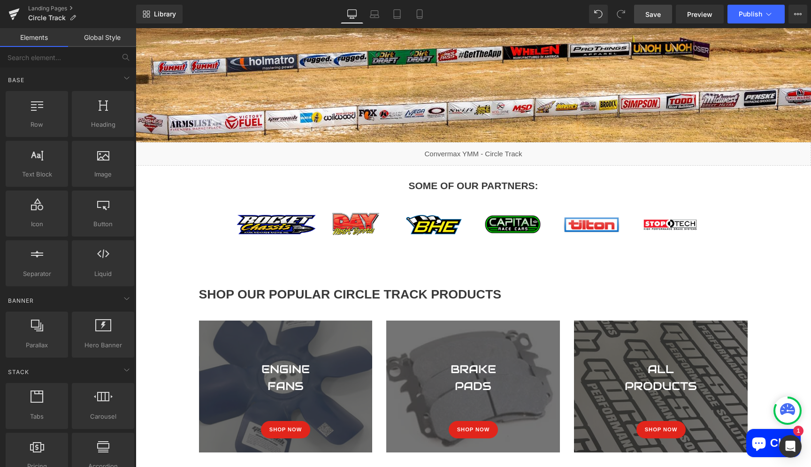
click at [649, 12] on span "Save" at bounding box center [652, 14] width 15 height 10
click at [698, 14] on span "Preview" at bounding box center [699, 14] width 25 height 10
click at [697, 17] on span "Preview" at bounding box center [699, 14] width 25 height 10
click at [754, 15] on span "Publish" at bounding box center [750, 14] width 23 height 8
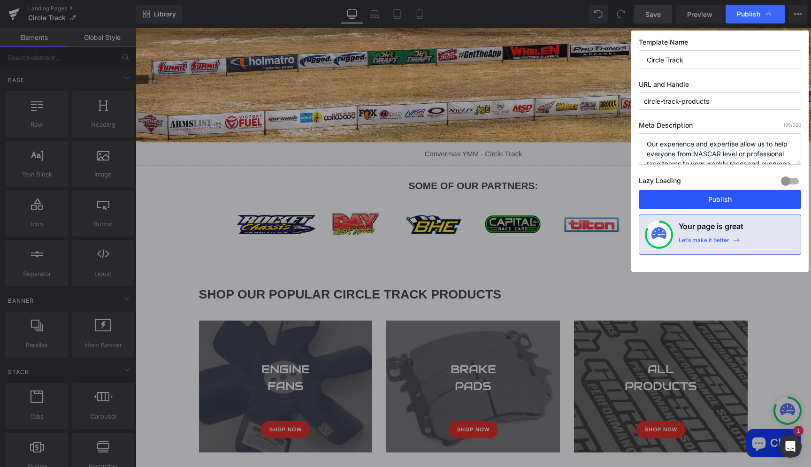
click at [712, 196] on button "Publish" at bounding box center [720, 199] width 162 height 19
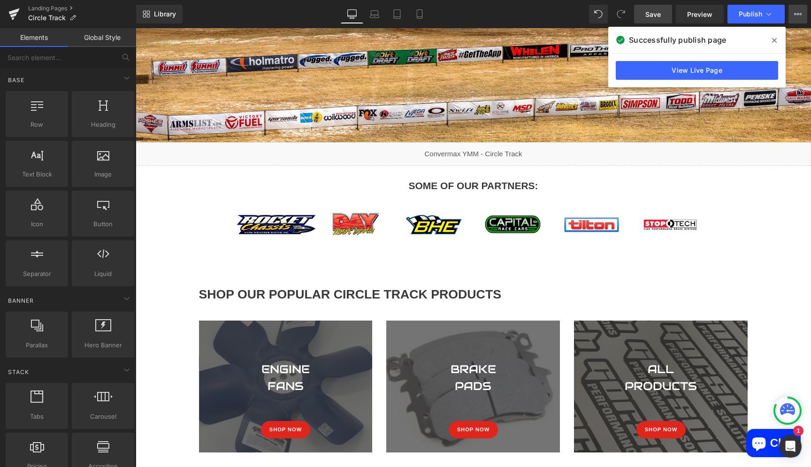
click at [792, 11] on button "View Live Page View with current Template Save Template to Library Schedule Pub…" at bounding box center [797, 14] width 19 height 19
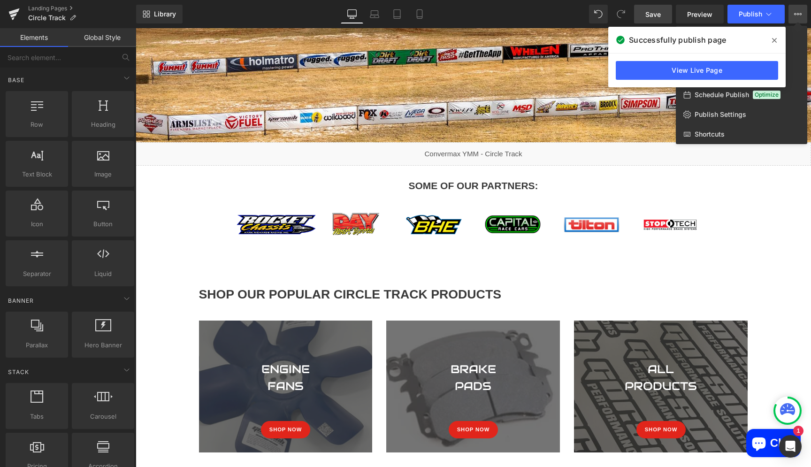
click at [758, 180] on div at bounding box center [473, 247] width 675 height 439
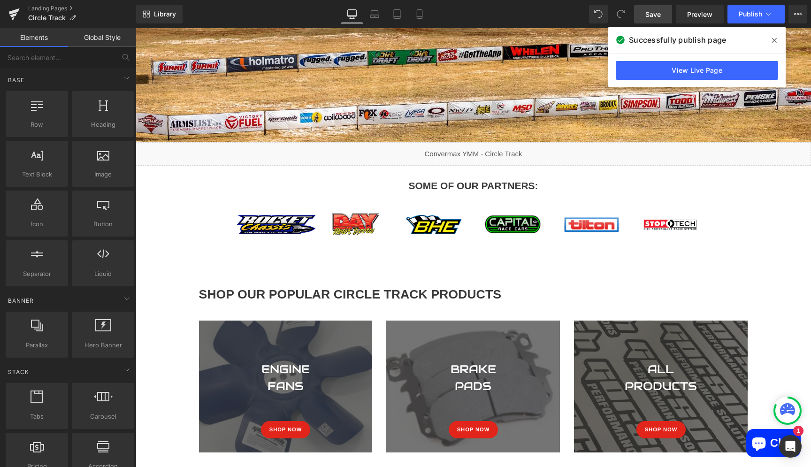
click at [779, 36] on span at bounding box center [774, 40] width 15 height 15
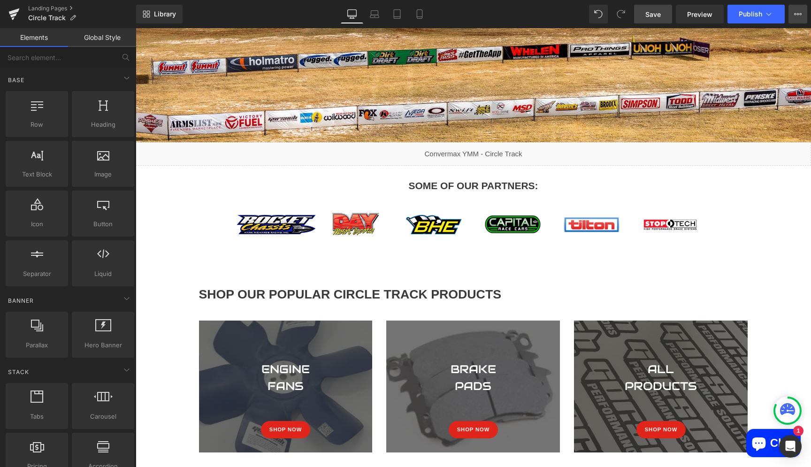
click at [788, 12] on button "View Live Page View with current Template Save Template to Library Schedule Pub…" at bounding box center [797, 14] width 19 height 19
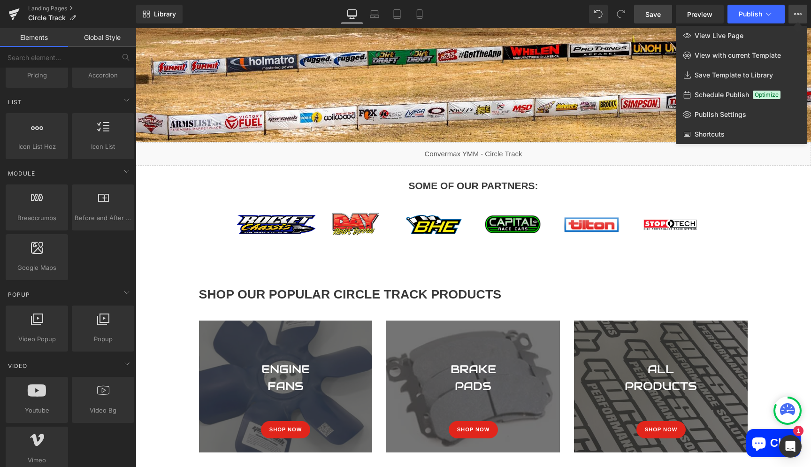
scroll to position [289, 0]
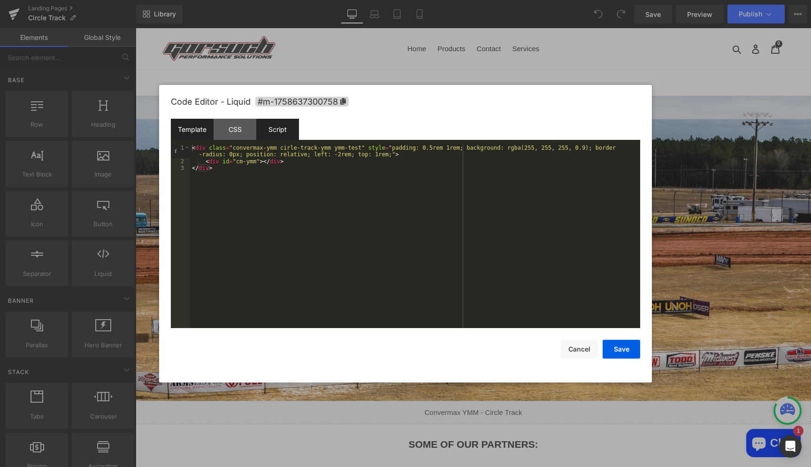
click at [279, 130] on div "Script" at bounding box center [277, 129] width 43 height 21
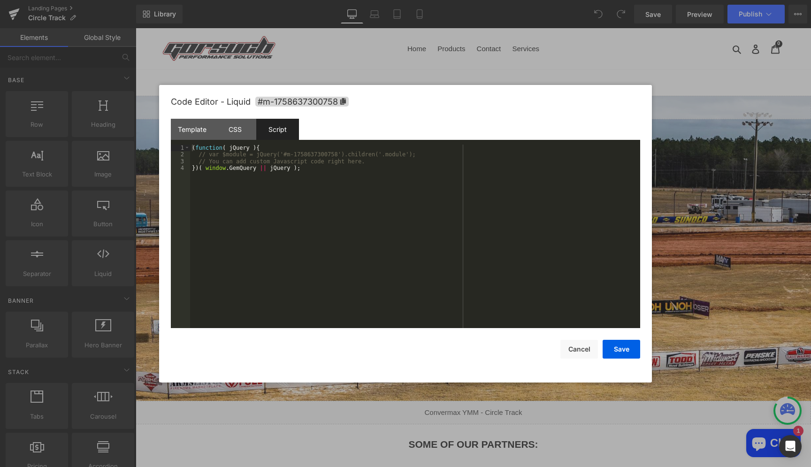
click at [367, 164] on div "( function ( jQuery ) { // var $module = jQuery('#m-1758637300758').children('.…" at bounding box center [415, 244] width 450 height 198
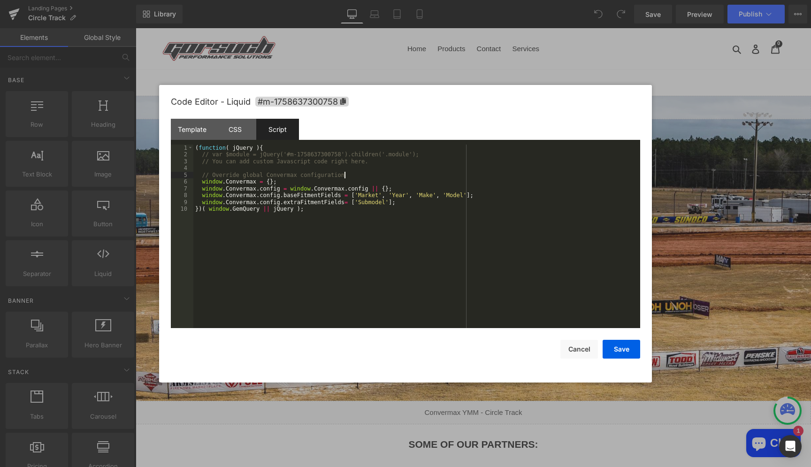
click at [390, 195] on div "( function ( jQuery ) { // var $module = jQuery('#m-1758637300758').children('.…" at bounding box center [416, 244] width 447 height 198
click at [438, 196] on div "( function ( jQuery ) { // var $module = jQuery('#m-1758637300758').children('.…" at bounding box center [416, 244] width 447 height 198
click at [620, 351] on button "Save" at bounding box center [622, 349] width 38 height 19
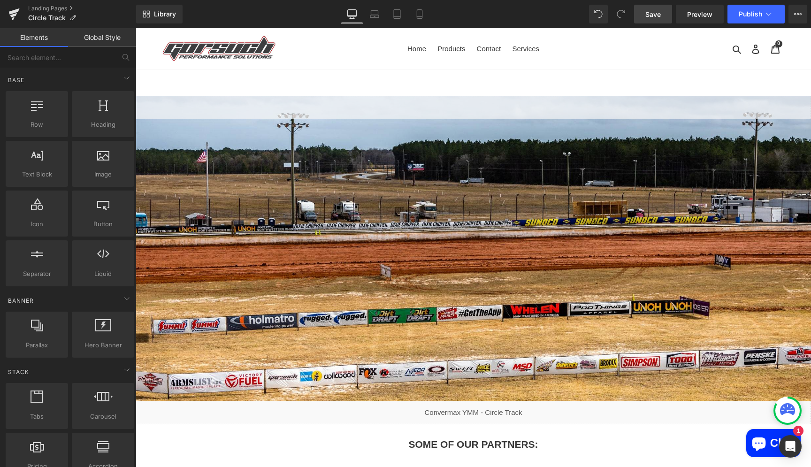
click at [654, 17] on span "Save" at bounding box center [652, 14] width 15 height 10
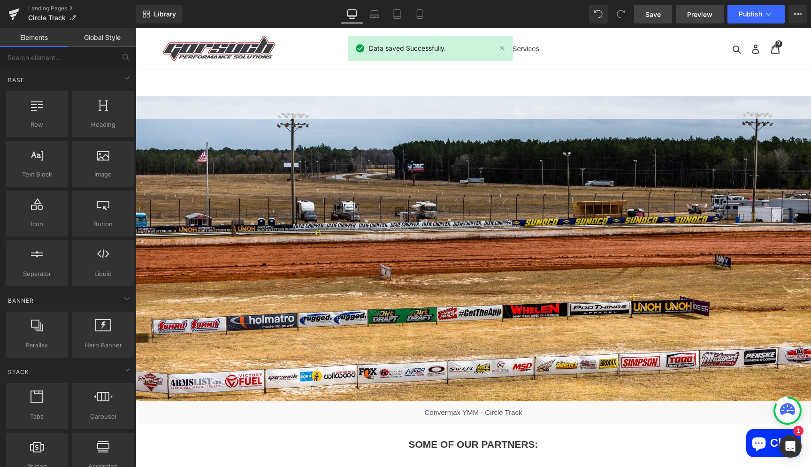
click at [698, 12] on span "Preview" at bounding box center [699, 14] width 25 height 10
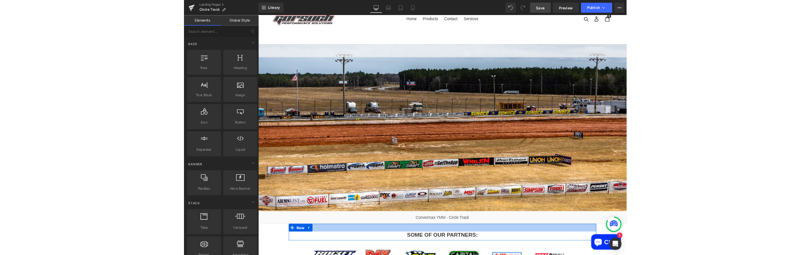
scroll to position [16, 0]
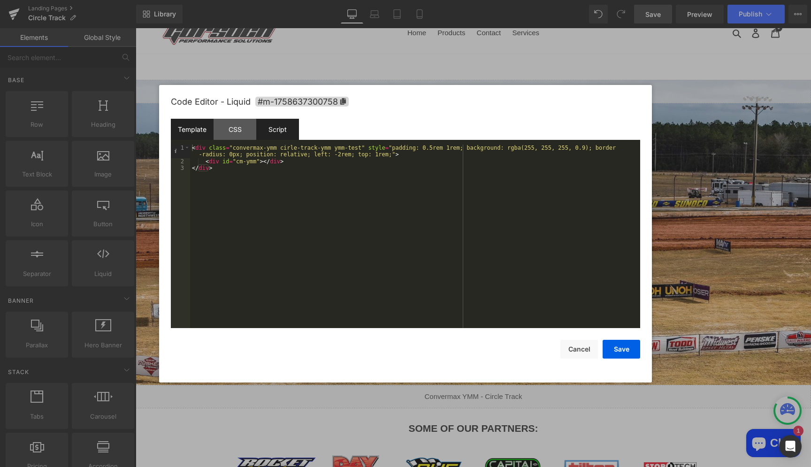
click at [288, 128] on div "Script" at bounding box center [277, 129] width 43 height 21
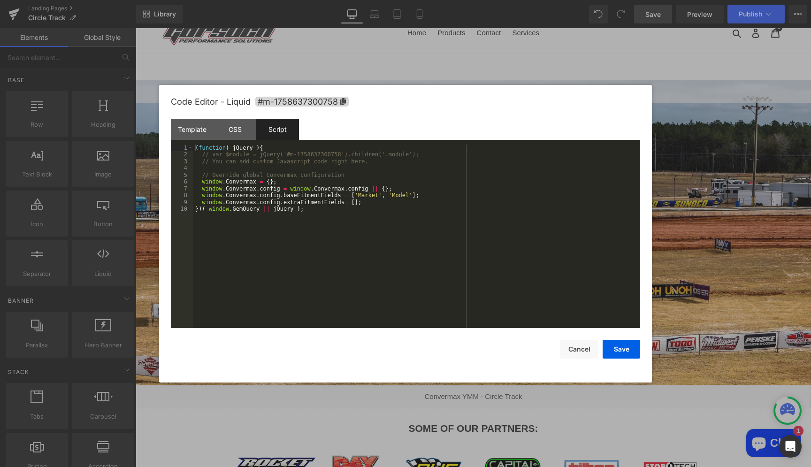
click at [370, 204] on div "( function ( jQuery ) { // var $module = jQuery('#m-1758637300758').children('.…" at bounding box center [416, 244] width 447 height 198
click at [614, 344] on button "Save" at bounding box center [622, 349] width 38 height 19
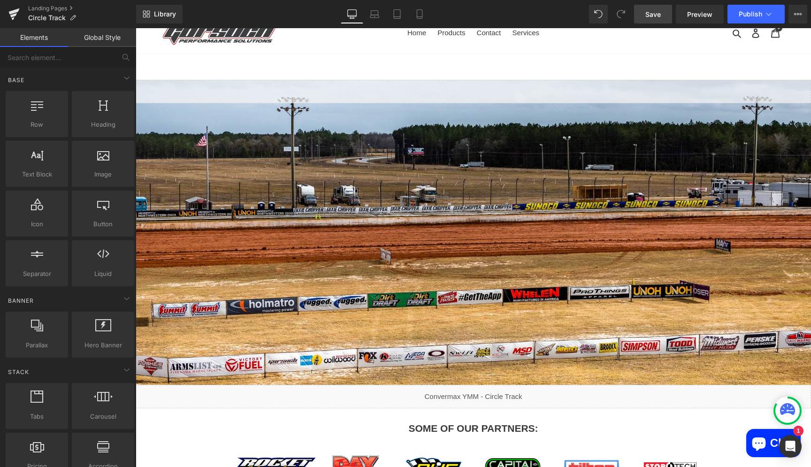
click at [657, 18] on span "Save" at bounding box center [652, 14] width 15 height 10
click at [696, 15] on span "Preview" at bounding box center [699, 14] width 25 height 10
